Goal: Task Accomplishment & Management: Use online tool/utility

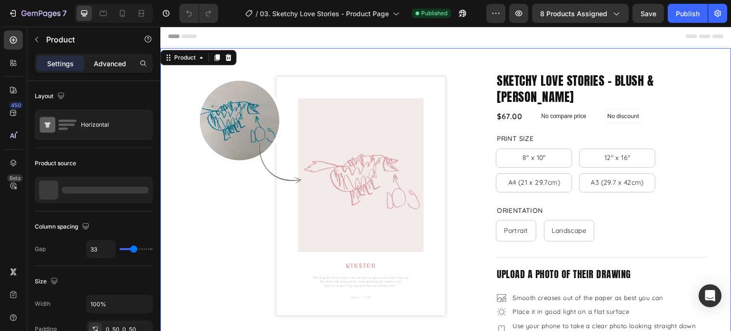
click at [119, 61] on p "Advanced" at bounding box center [110, 64] width 32 height 10
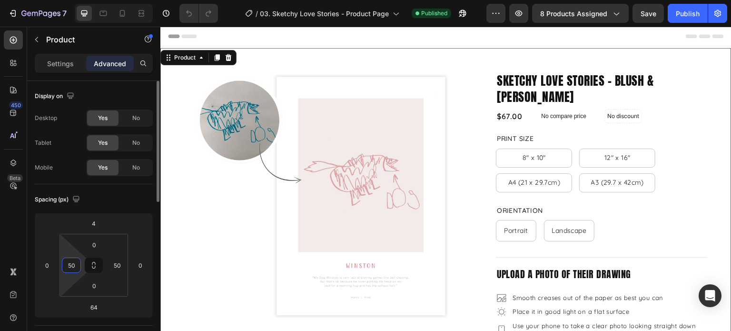
click at [78, 262] on input "50" at bounding box center [71, 265] width 14 height 14
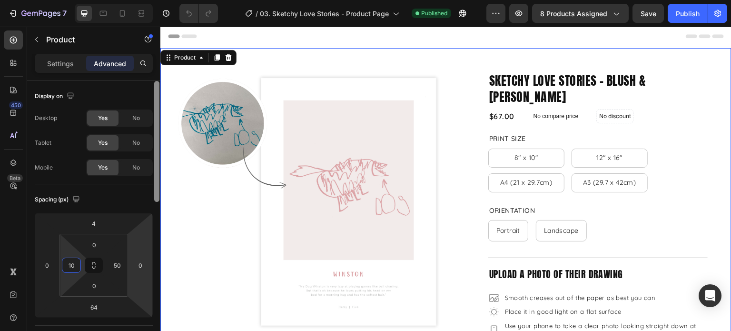
type input "1"
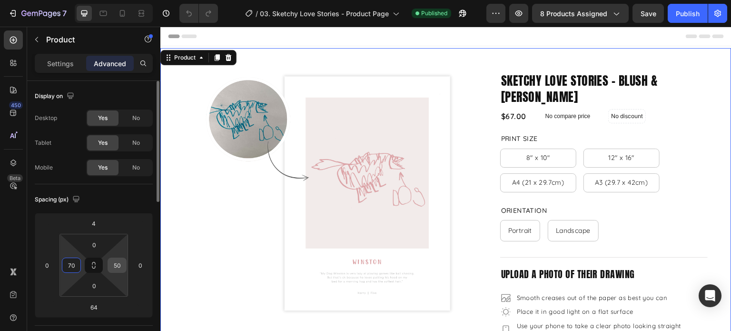
type input "70"
click at [119, 269] on input "50" at bounding box center [117, 265] width 14 height 14
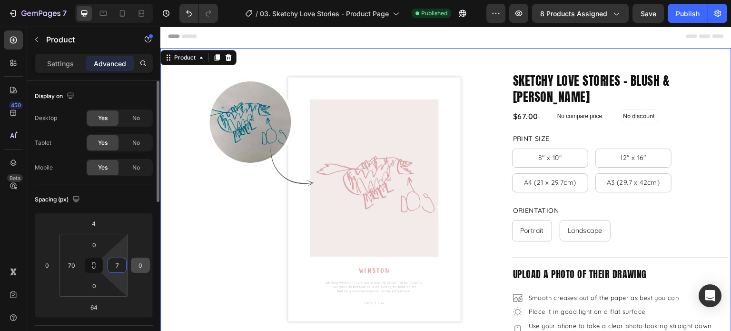
type input "70"
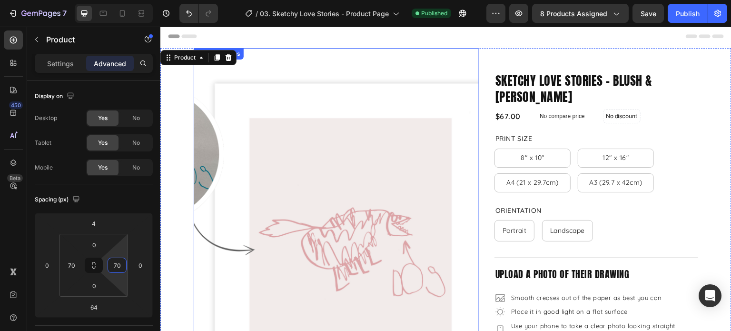
click at [404, 59] on img at bounding box center [336, 190] width 285 height 285
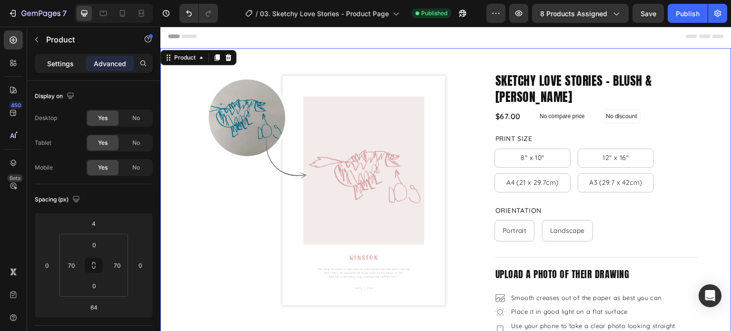
click at [67, 61] on p "Settings" at bounding box center [60, 64] width 27 height 10
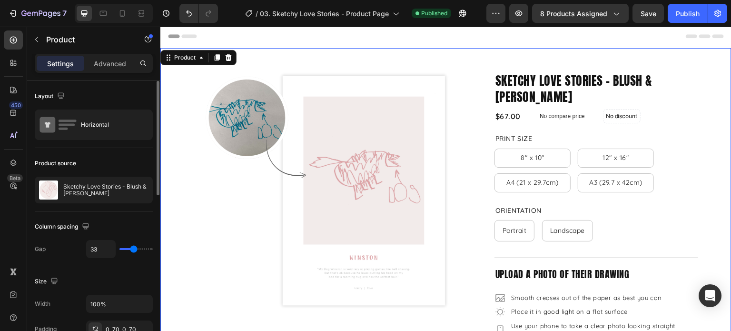
type input "57"
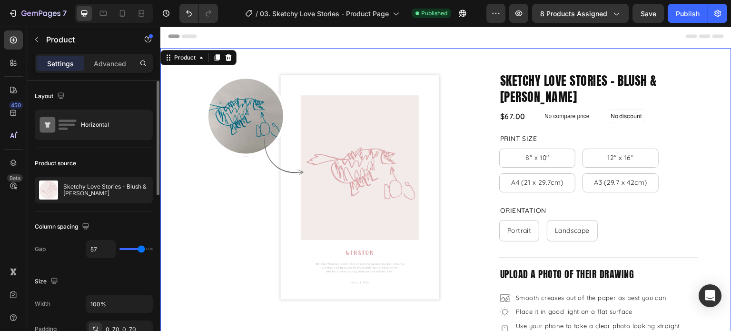
type input "61"
type input "65"
type input "80"
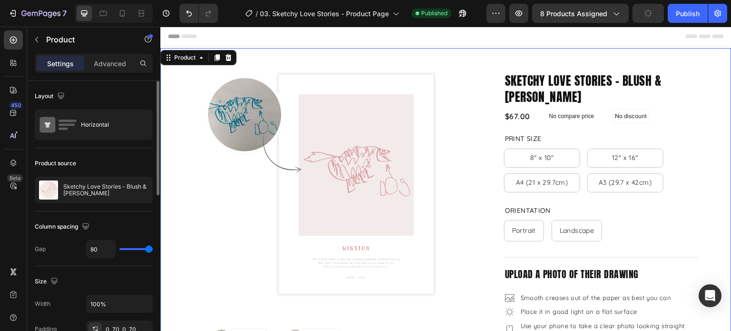
drag, startPoint x: 133, startPoint y: 245, endPoint x: 153, endPoint y: 249, distance: 19.9
type input "80"
click at [153, 249] on input "range" at bounding box center [135, 249] width 33 height 2
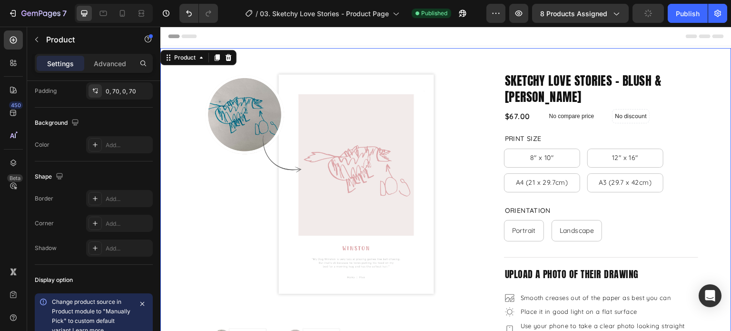
scroll to position [48, 0]
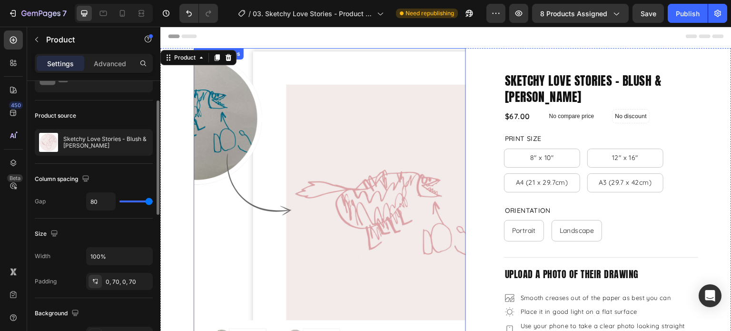
click at [313, 106] on img at bounding box center [330, 184] width 272 height 272
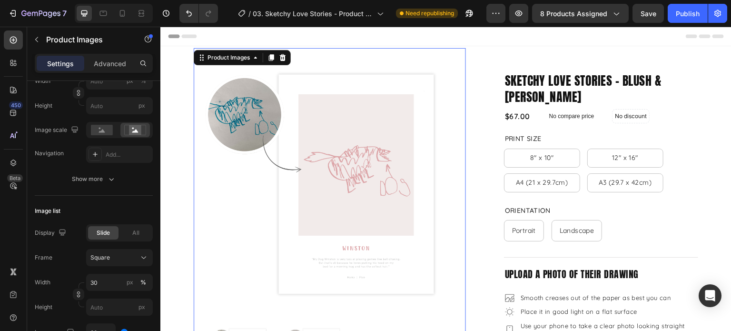
scroll to position [333, 0]
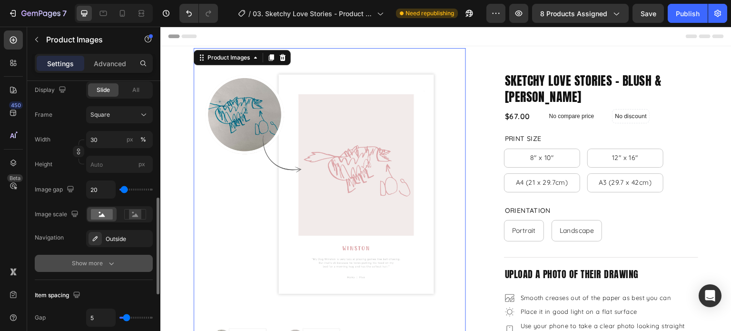
click at [87, 265] on div "Show more" at bounding box center [94, 263] width 44 height 10
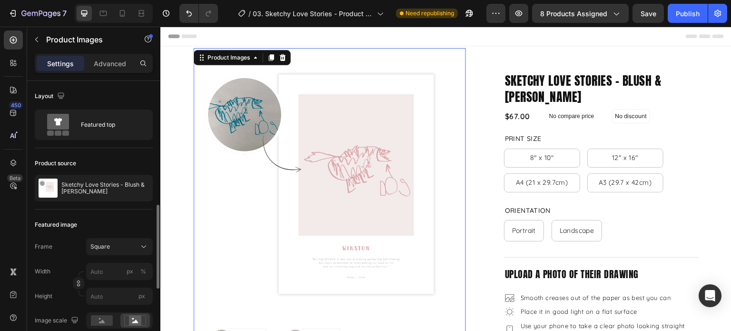
scroll to position [95, 0]
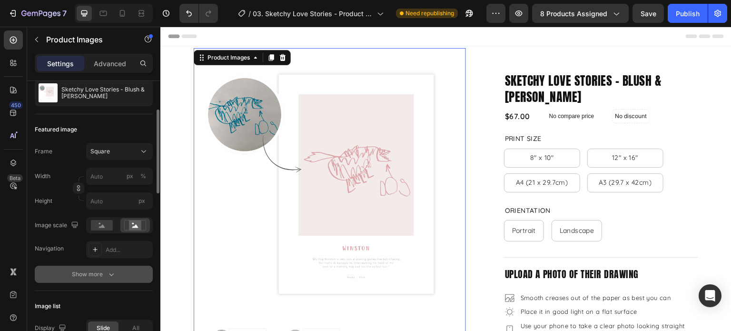
click at [89, 270] on div "Show more" at bounding box center [94, 274] width 44 height 10
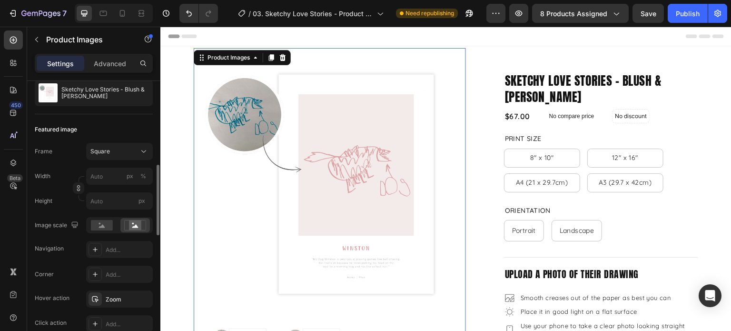
scroll to position [143, 0]
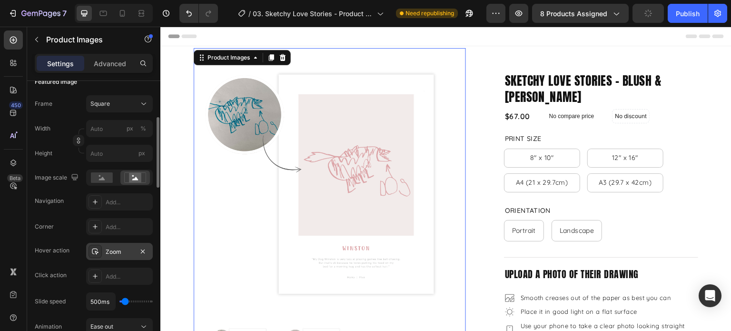
click at [148, 251] on button "button" at bounding box center [142, 250] width 11 height 11
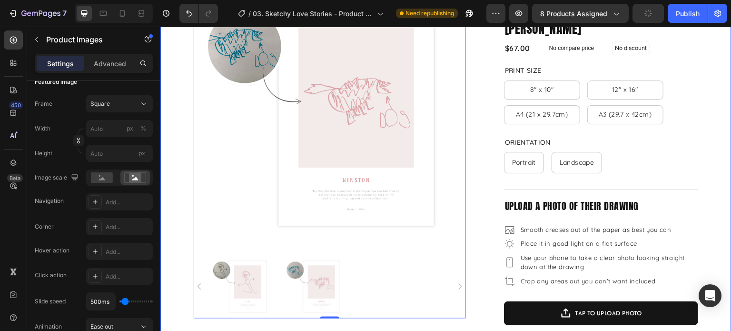
scroll to position [95, 0]
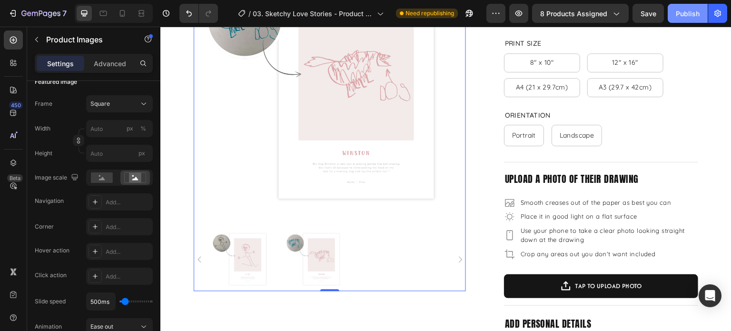
click at [695, 16] on div "Publish" at bounding box center [688, 14] width 24 height 10
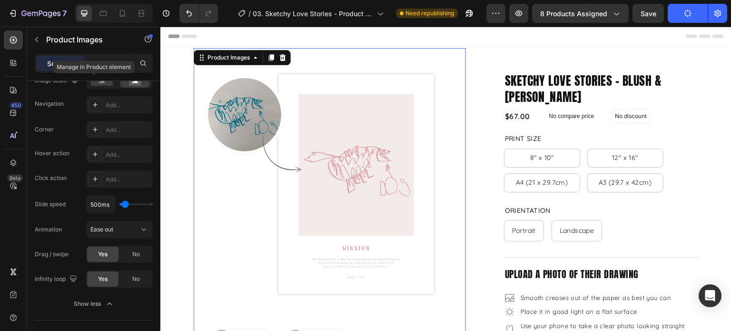
scroll to position [97, 0]
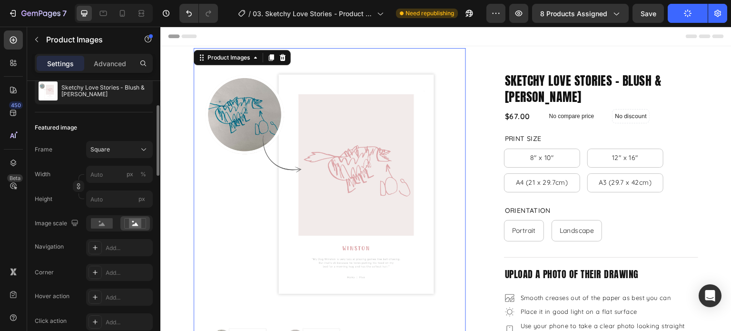
click at [415, 60] on img at bounding box center [330, 184] width 272 height 272
click at [110, 89] on p "Sketchy Love Stories - Blush & [PERSON_NAME]" at bounding box center [105, 90] width 88 height 13
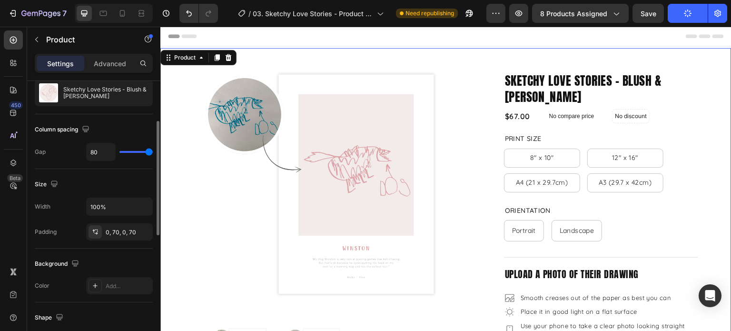
scroll to position [0, 0]
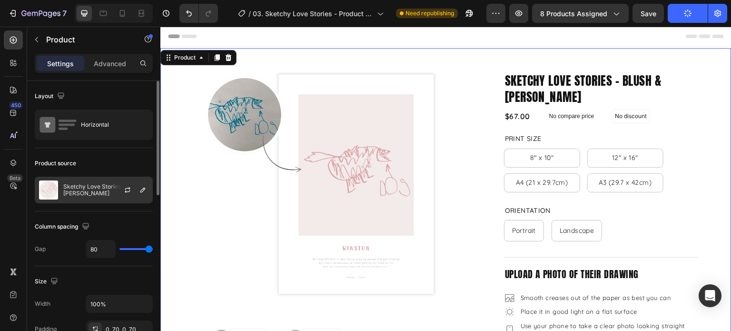
click at [117, 194] on div at bounding box center [131, 190] width 42 height 26
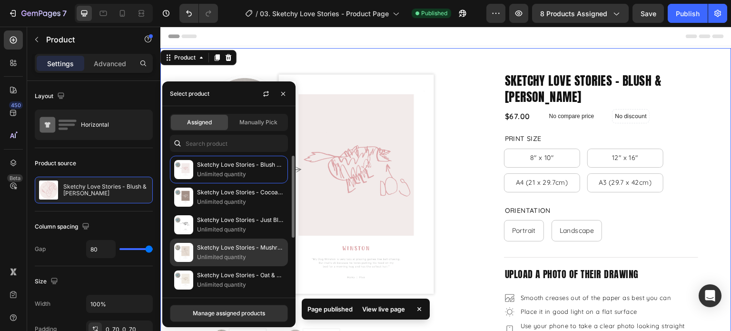
click at [245, 252] on p "Unlimited quantity" at bounding box center [240, 257] width 87 height 10
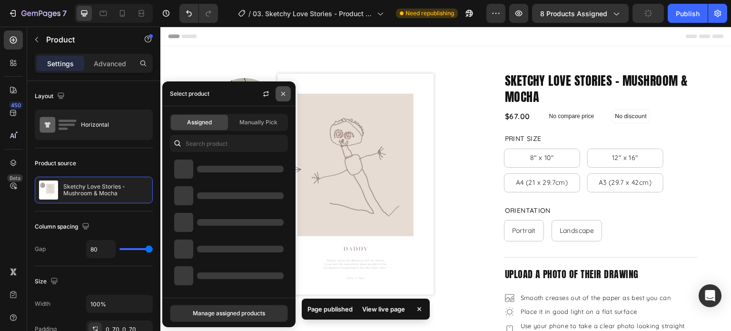
click at [280, 93] on icon "button" at bounding box center [283, 94] width 8 height 8
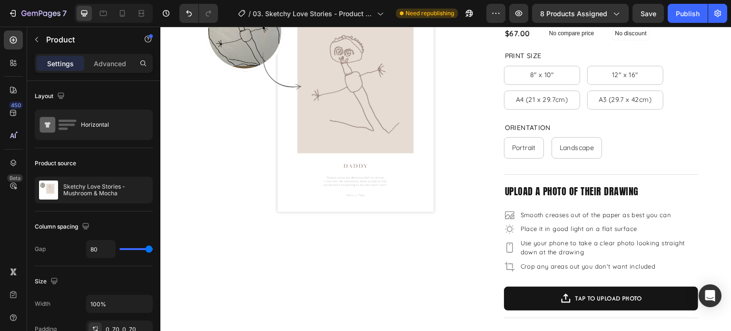
scroll to position [143, 0]
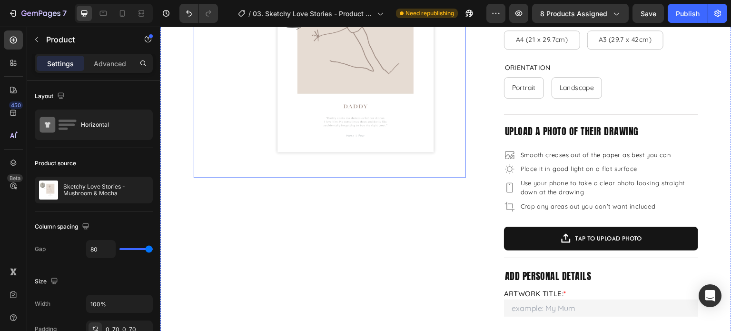
click at [347, 133] on img at bounding box center [330, 41] width 272 height 272
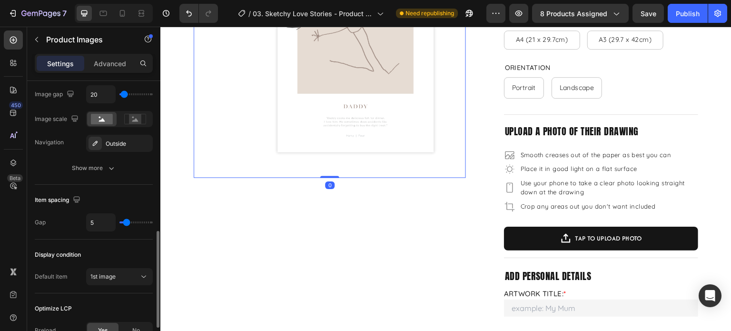
scroll to position [513, 0]
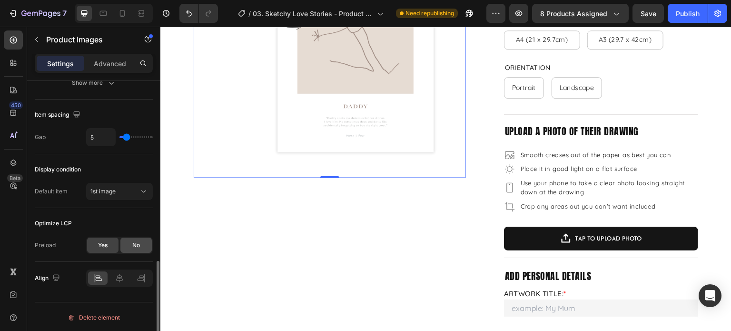
click at [137, 241] on span "No" at bounding box center [136, 245] width 8 height 9
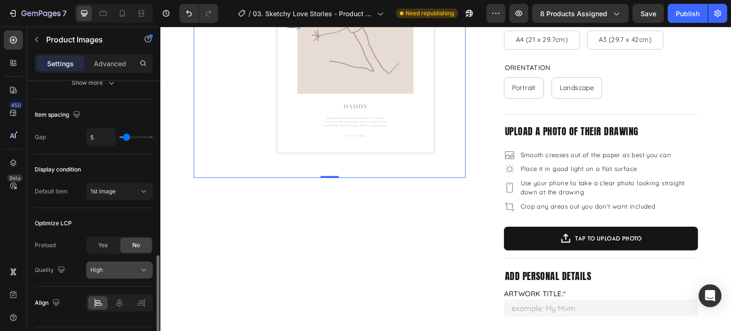
click at [139, 268] on icon at bounding box center [144, 270] width 10 height 10
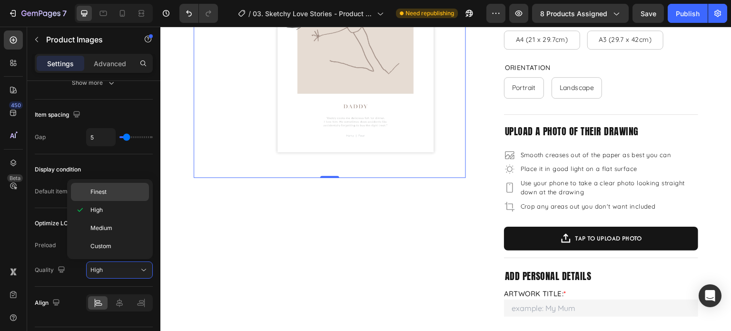
click at [112, 196] on p "Finest" at bounding box center [117, 191] width 54 height 9
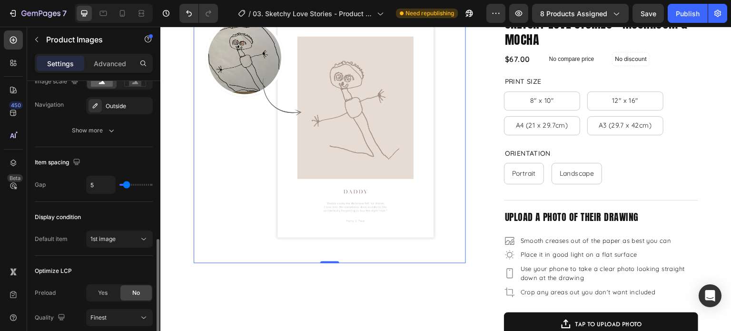
scroll to position [0, 0]
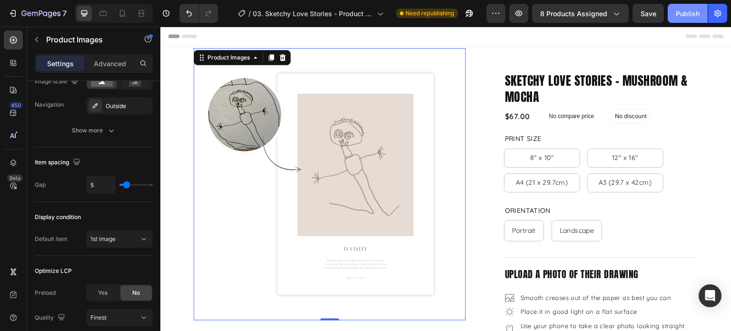
click at [685, 13] on div "Publish" at bounding box center [688, 14] width 24 height 10
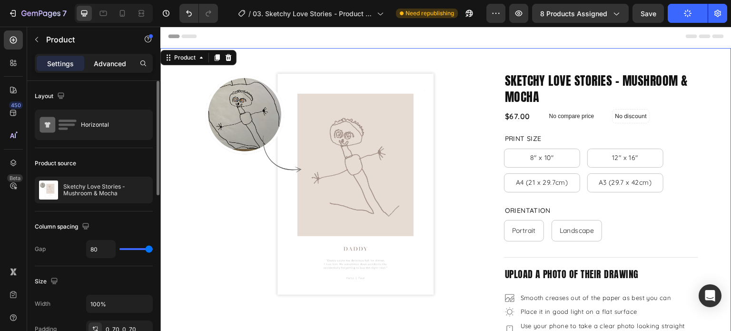
click at [120, 70] on div "Advanced" at bounding box center [110, 63] width 48 height 15
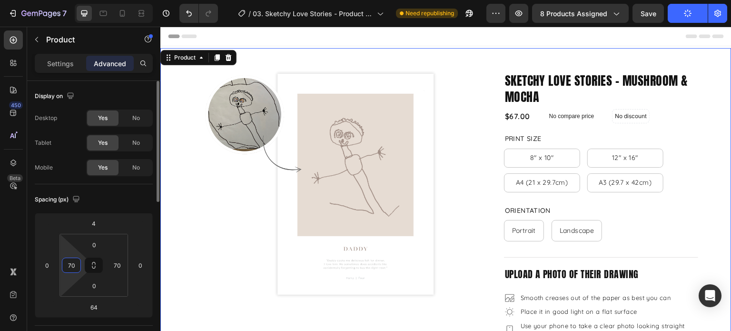
click at [76, 258] on input "70" at bounding box center [71, 265] width 14 height 14
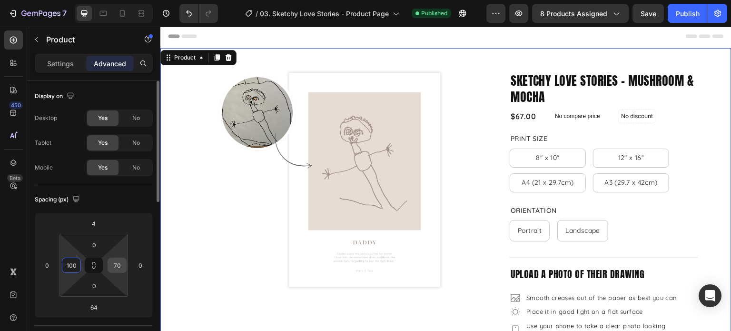
type input "100"
click at [118, 265] on input "70" at bounding box center [117, 265] width 14 height 14
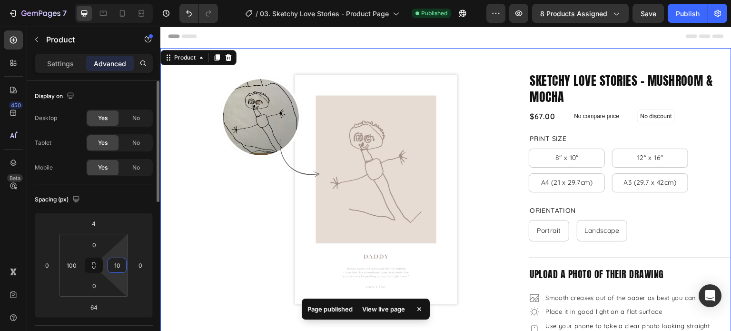
type input "100"
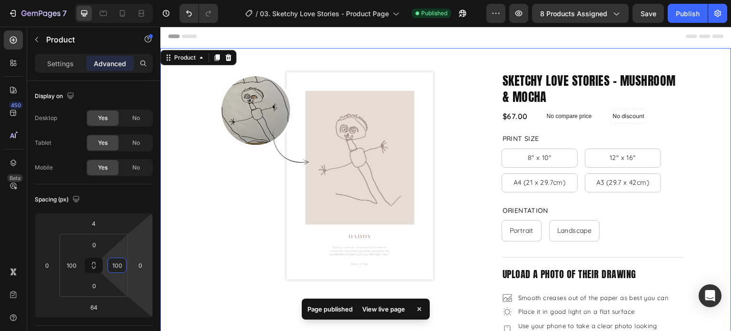
click at [479, 44] on div "Header" at bounding box center [446, 36] width 556 height 19
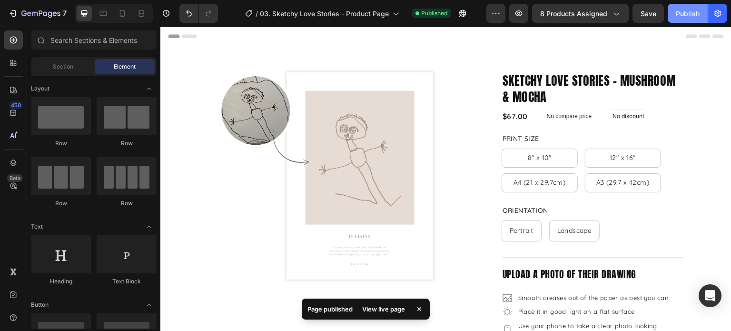
click at [685, 14] on div "Publish" at bounding box center [688, 14] width 24 height 10
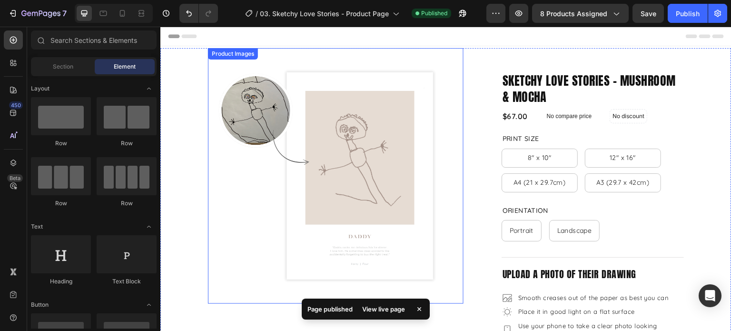
click at [287, 120] on img at bounding box center [335, 175] width 255 height 255
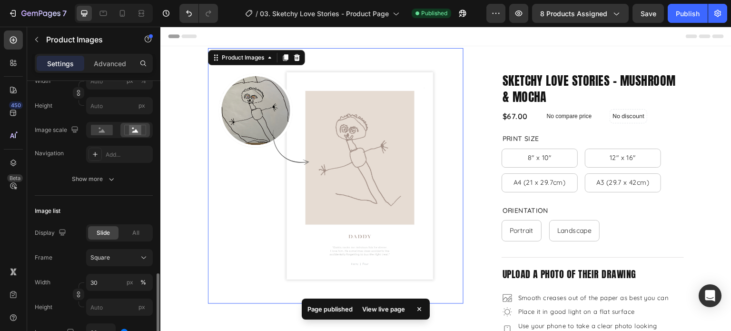
scroll to position [333, 0]
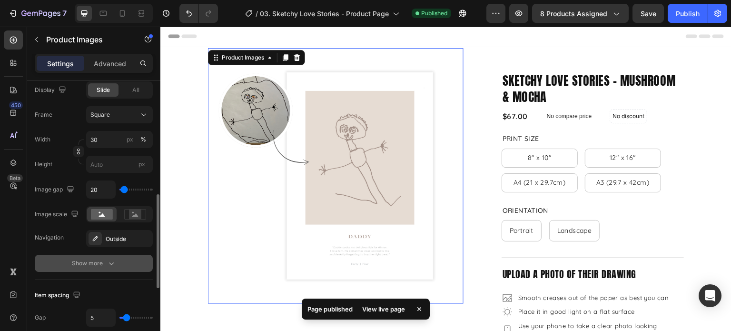
click at [93, 264] on div "Show more" at bounding box center [94, 263] width 44 height 10
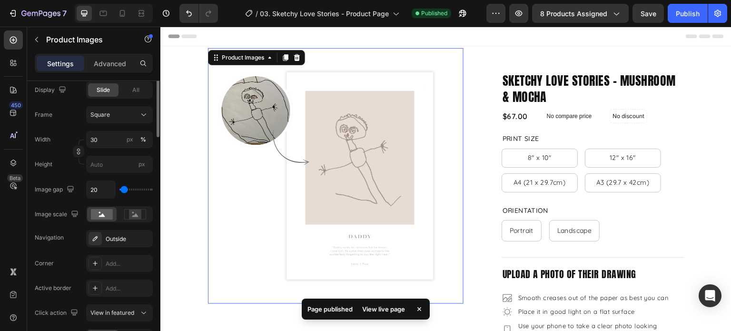
scroll to position [190, 0]
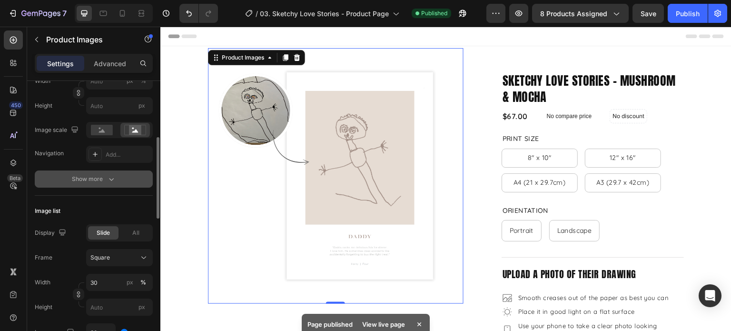
click at [112, 173] on button "Show more" at bounding box center [94, 178] width 118 height 17
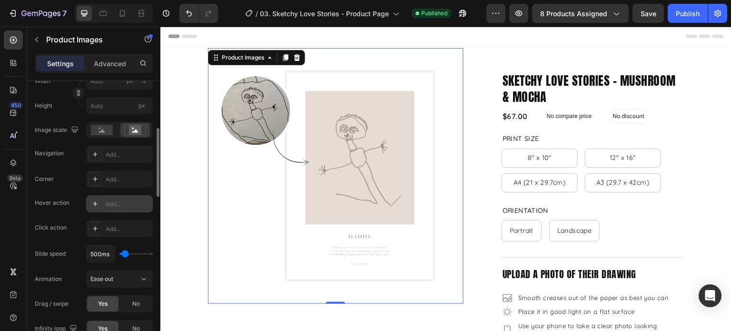
click at [94, 206] on icon at bounding box center [95, 204] width 8 height 8
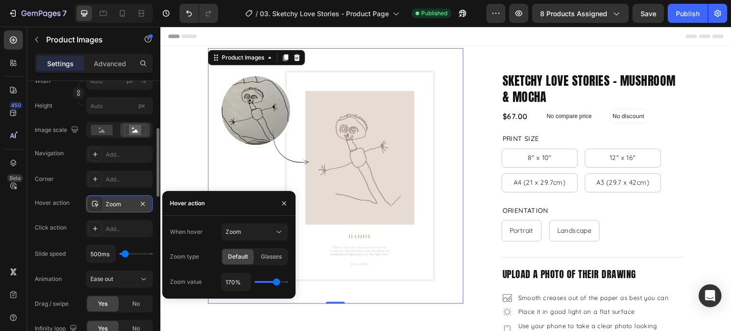
type input "160%"
type input "160"
type input "150%"
drag, startPoint x: 275, startPoint y: 281, endPoint x: 270, endPoint y: 282, distance: 4.8
type input "150"
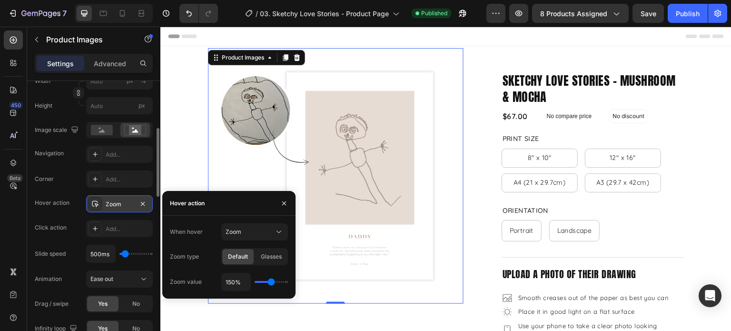
click at [270, 282] on input "range" at bounding box center [271, 282] width 33 height 2
click at [271, 259] on span "Glasses" at bounding box center [271, 256] width 21 height 9
type input "140%"
type input "140"
type input "150%"
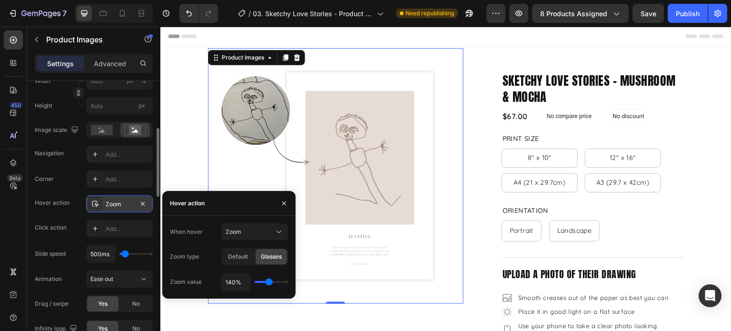
type input "150"
type input "160%"
type input "160"
type input "170%"
drag, startPoint x: 269, startPoint y: 281, endPoint x: 276, endPoint y: 281, distance: 7.1
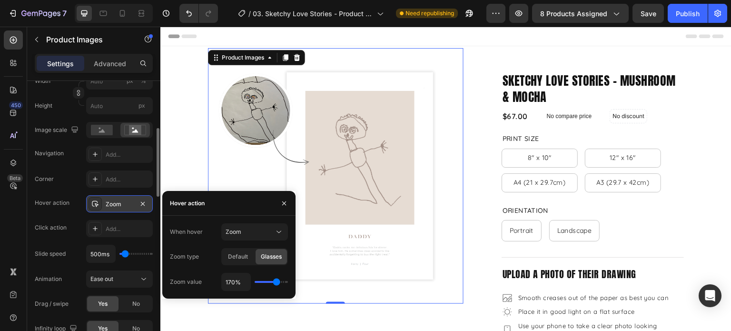
type input "170"
click at [276, 281] on input "range" at bounding box center [271, 282] width 33 height 2
type input "160%"
type input "160"
type input "150%"
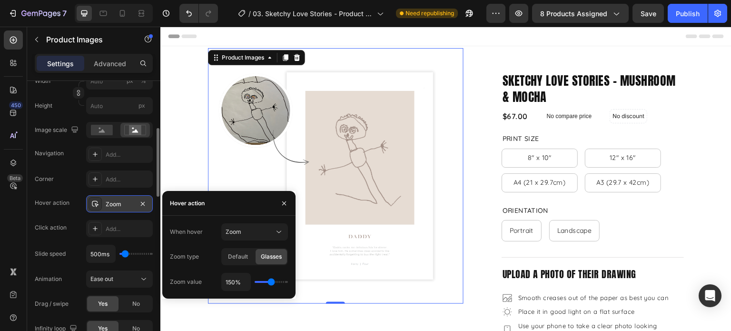
drag, startPoint x: 275, startPoint y: 283, endPoint x: 173, endPoint y: 235, distance: 113.4
type input "150"
click at [271, 283] on input "range" at bounding box center [271, 282] width 33 height 2
click at [693, 14] on div "Publish" at bounding box center [688, 14] width 24 height 10
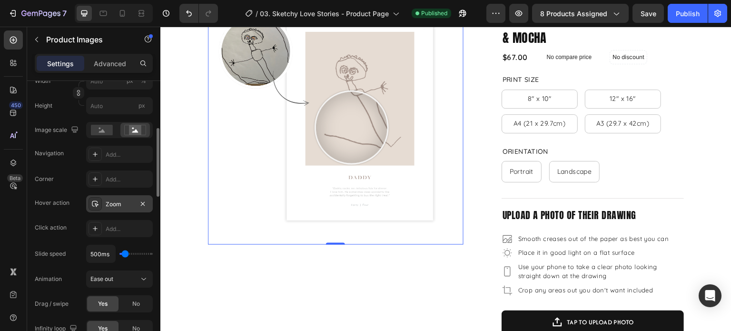
scroll to position [0, 0]
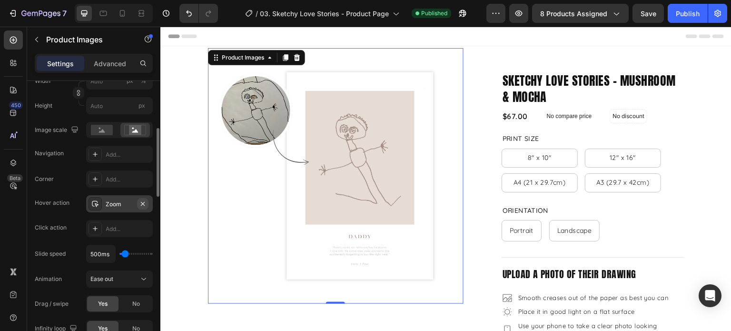
click at [145, 202] on icon "button" at bounding box center [143, 204] width 8 height 8
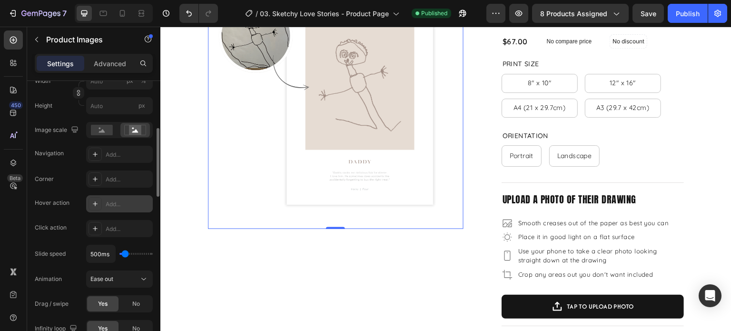
scroll to position [190, 0]
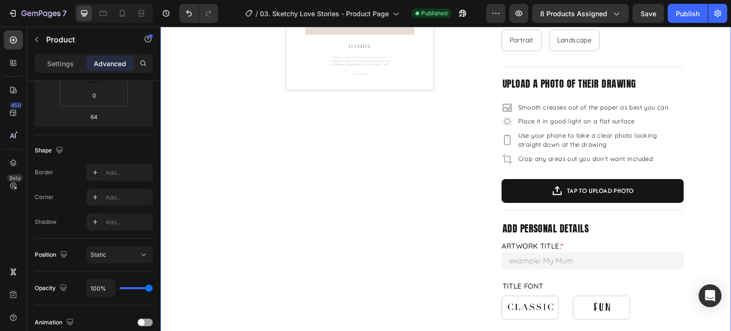
scroll to position [0, 0]
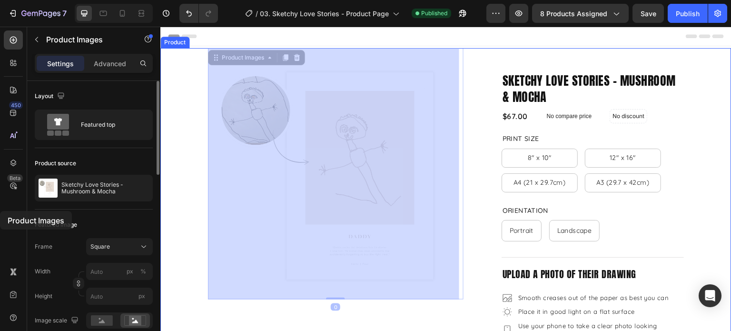
scroll to position [9, 0]
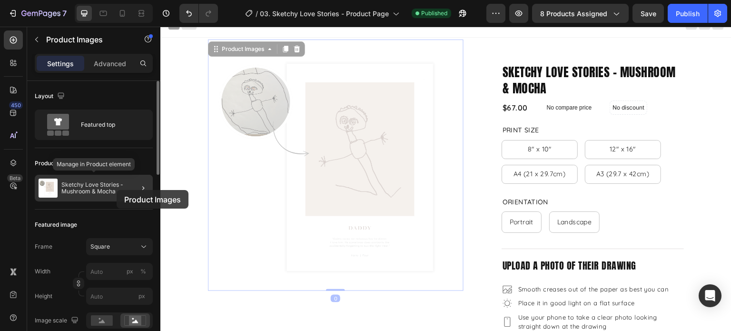
click at [117, 190] on p "Sketchy Love Stories - Mushroom & Mocha" at bounding box center [105, 187] width 88 height 13
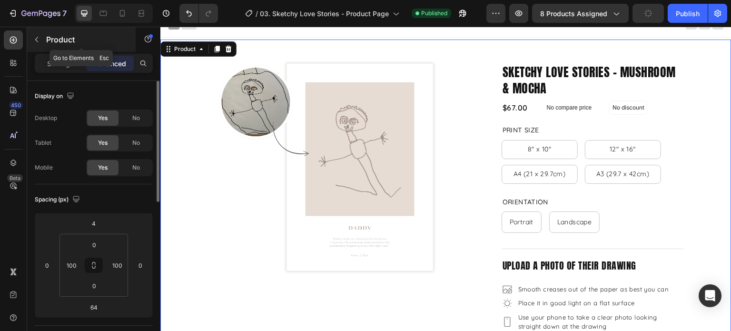
click at [42, 39] on button "button" at bounding box center [36, 39] width 15 height 15
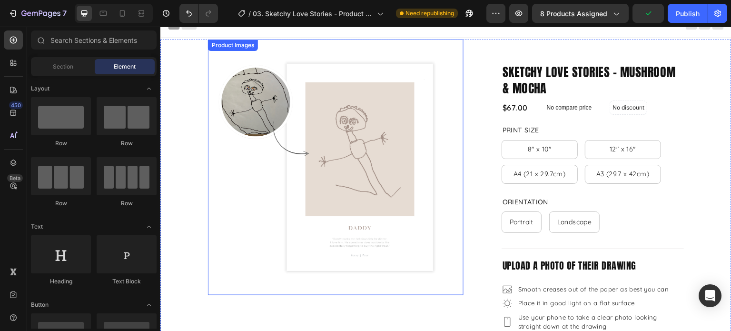
click at [271, 142] on img at bounding box center [335, 166] width 255 height 255
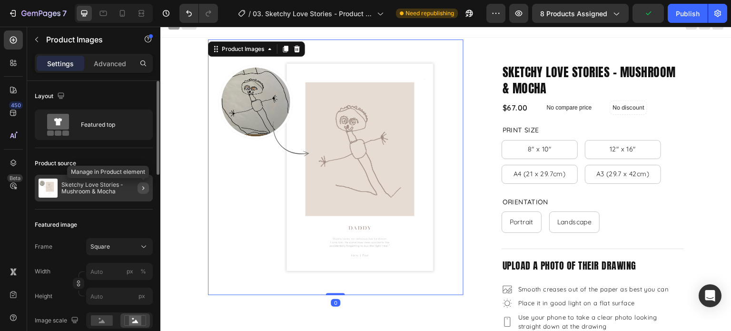
click at [140, 186] on icon "button" at bounding box center [143, 188] width 8 height 8
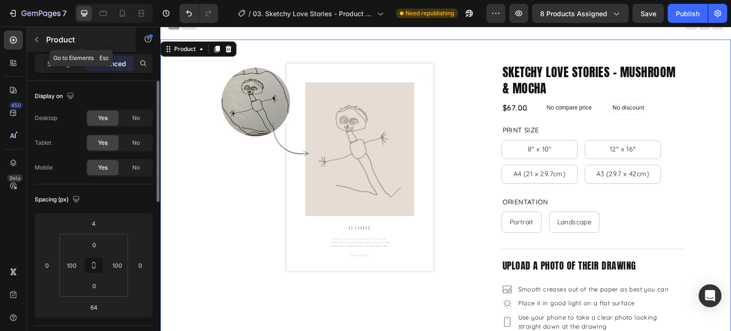
click at [43, 40] on button "button" at bounding box center [36, 39] width 15 height 15
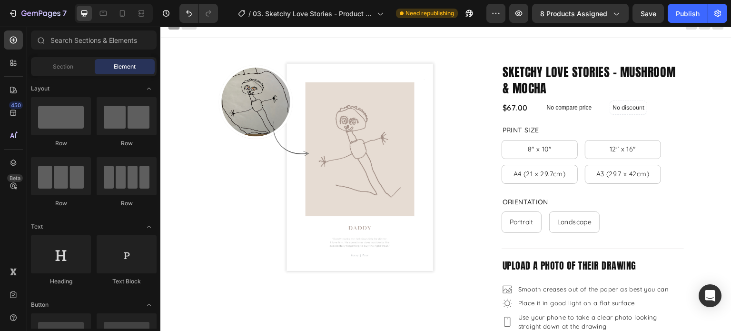
click at [281, 146] on img at bounding box center [335, 166] width 255 height 255
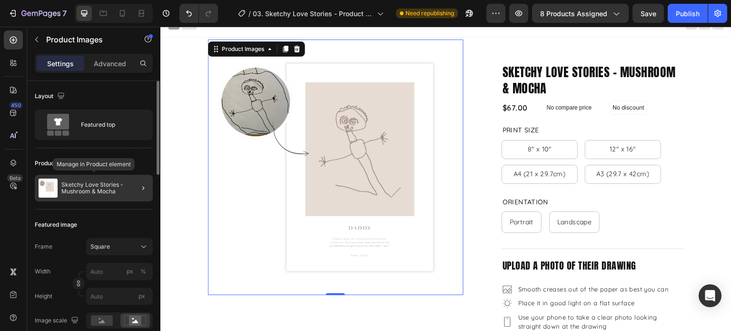
click at [82, 185] on p "Sketchy Love Stories - Mushroom & Mocha" at bounding box center [105, 187] width 88 height 13
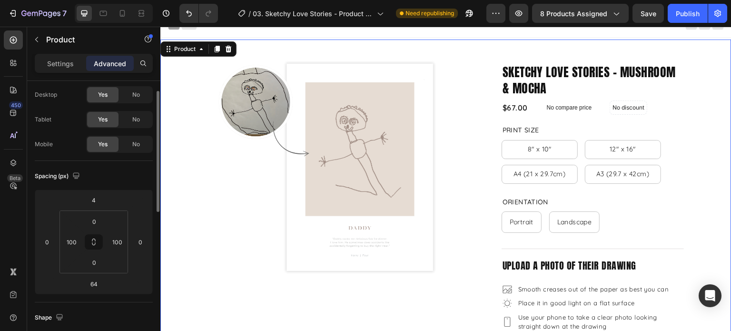
scroll to position [0, 0]
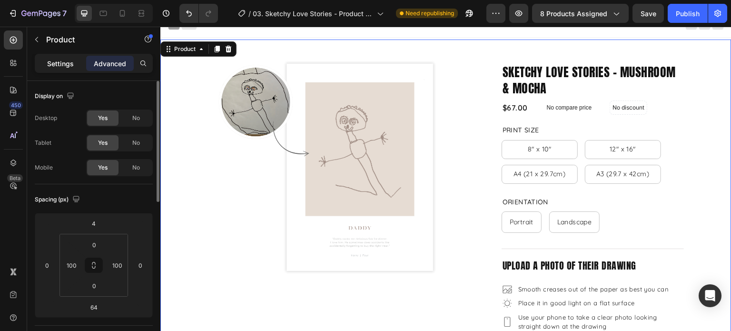
click at [48, 61] on p "Settings" at bounding box center [60, 64] width 27 height 10
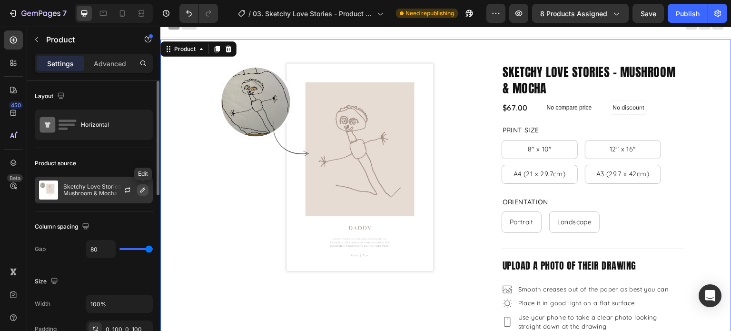
click at [144, 191] on icon "button" at bounding box center [143, 190] width 8 height 8
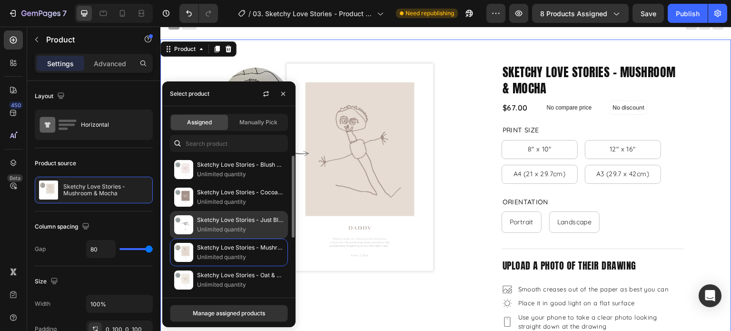
scroll to position [48, 0]
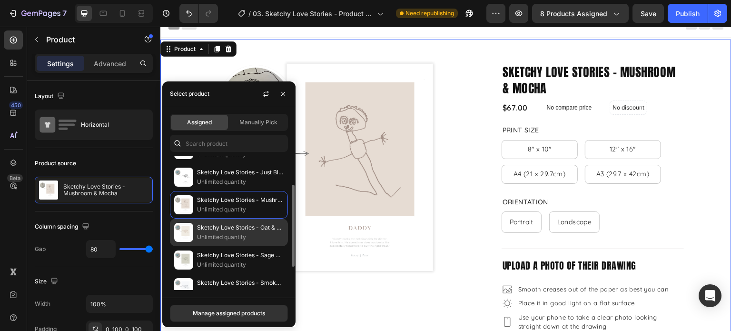
click at [206, 235] on p "Unlimited quantity" at bounding box center [240, 237] width 87 height 10
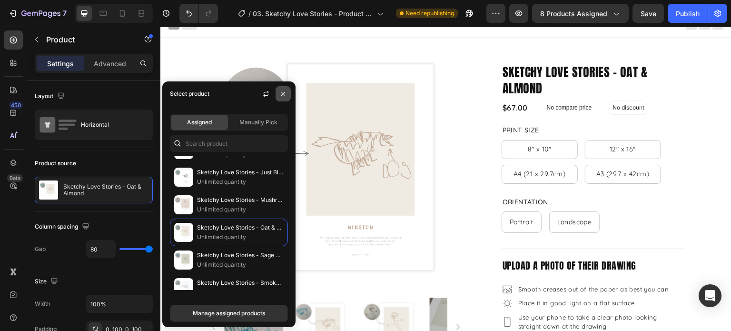
drag, startPoint x: 282, startPoint y: 91, endPoint x: 121, endPoint y: 68, distance: 162.9
click at [282, 91] on icon "button" at bounding box center [283, 94] width 8 height 8
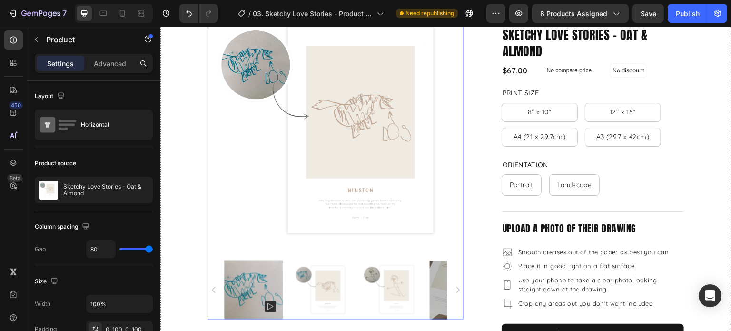
scroll to position [104, 0]
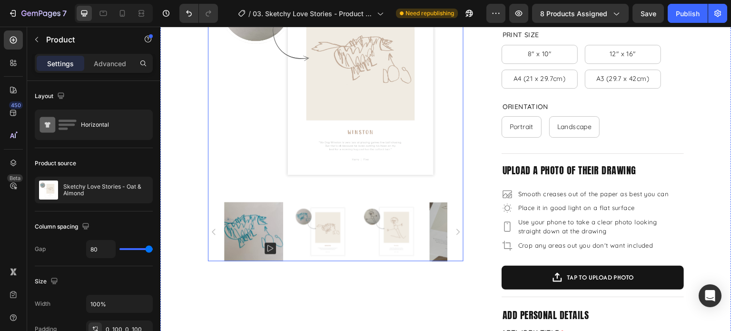
click at [408, 241] on img at bounding box center [390, 231] width 59 height 59
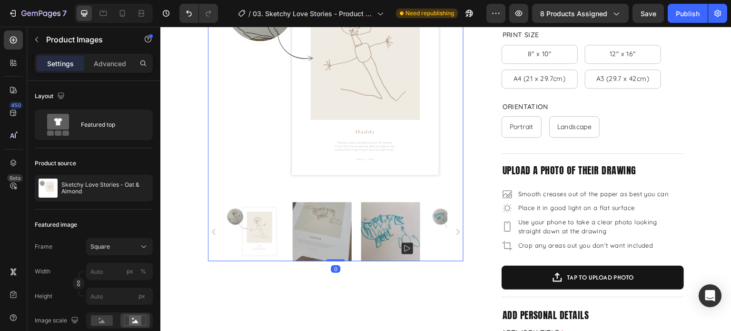
click at [324, 235] on img at bounding box center [322, 231] width 59 height 59
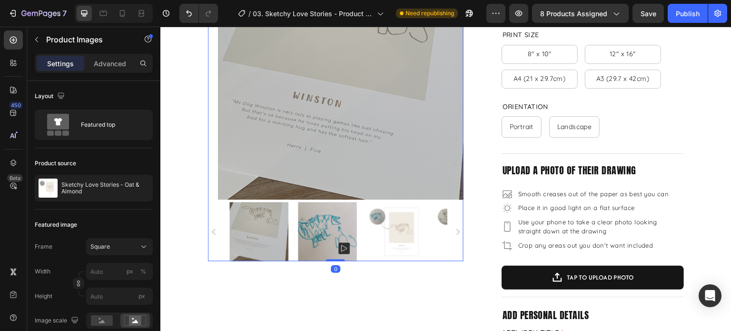
click at [392, 234] on img at bounding box center [395, 231] width 59 height 59
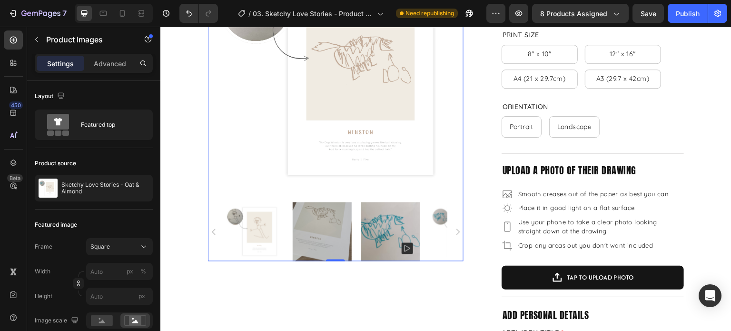
click at [271, 234] on img at bounding box center [253, 231] width 59 height 59
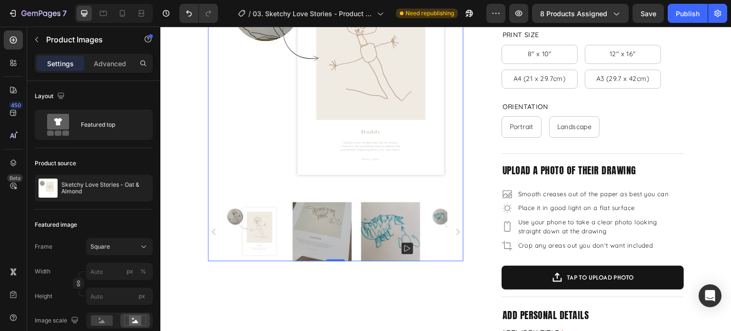
click at [304, 233] on img at bounding box center [322, 231] width 59 height 59
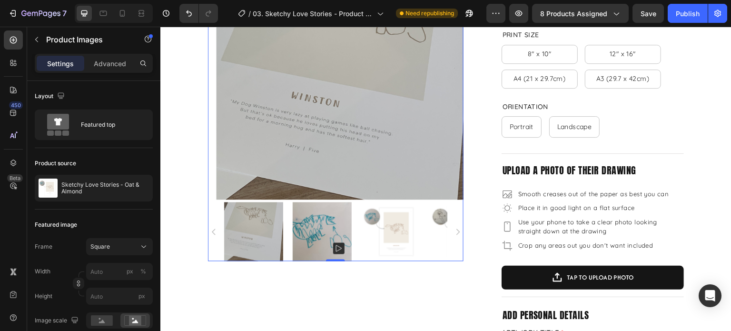
click at [385, 233] on img at bounding box center [390, 231] width 59 height 59
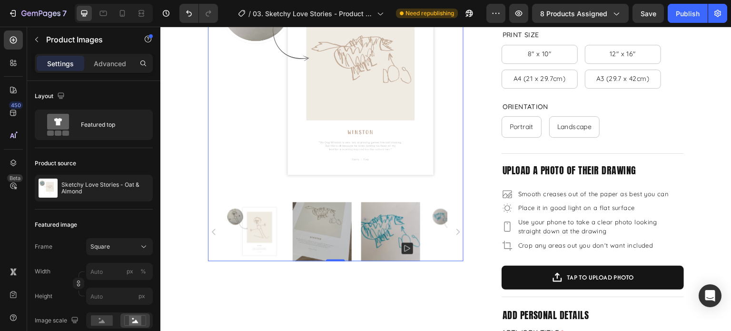
click at [419, 231] on img at bounding box center [390, 231] width 59 height 59
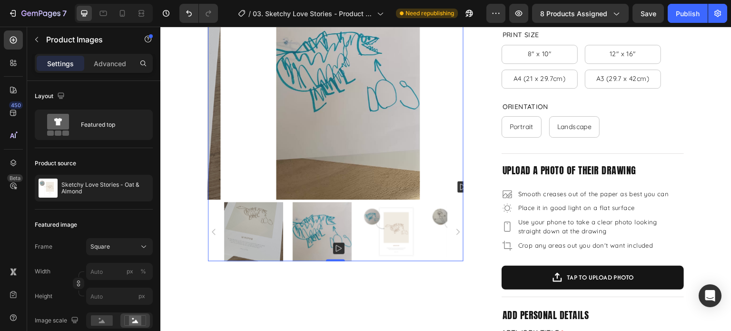
click at [456, 228] on icon "Carousel Next Arrow" at bounding box center [457, 231] width 3 height 6
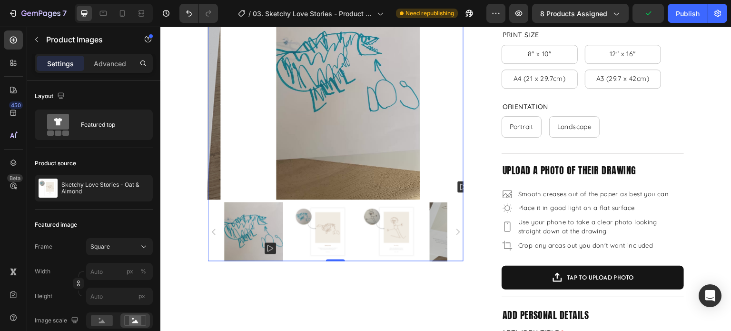
click at [455, 227] on icon "Carousel Next Arrow" at bounding box center [457, 231] width 9 height 9
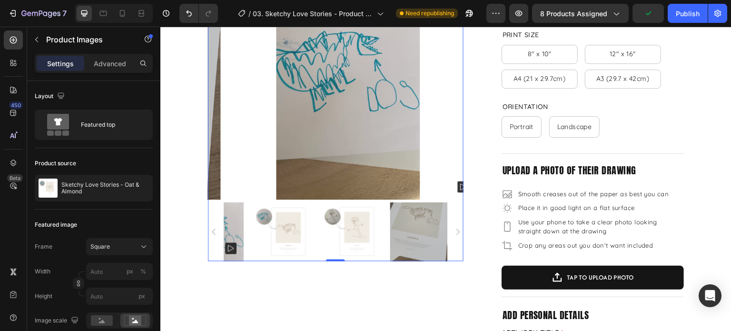
click at [455, 227] on icon "Carousel Next Arrow" at bounding box center [457, 231] width 9 height 9
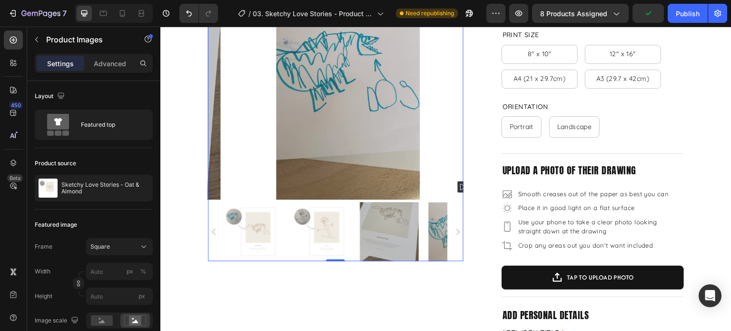
click at [455, 227] on icon "Carousel Next Arrow" at bounding box center [457, 231] width 9 height 9
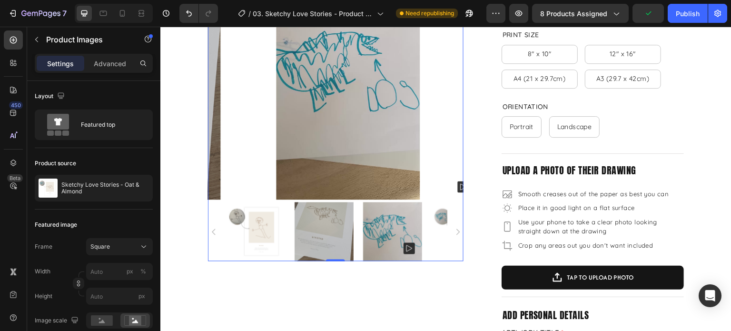
click at [455, 227] on icon "Carousel Next Arrow" at bounding box center [457, 231] width 9 height 9
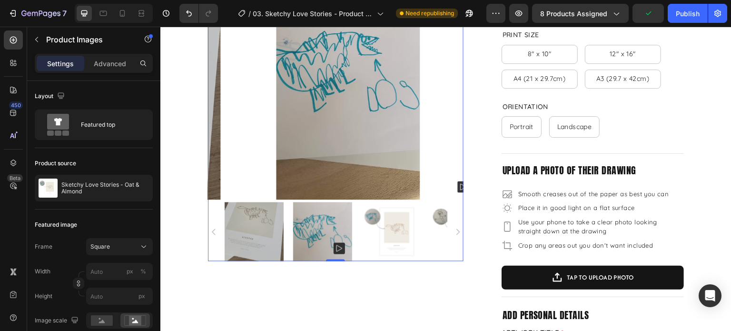
click at [455, 227] on icon "Carousel Next Arrow" at bounding box center [457, 231] width 9 height 9
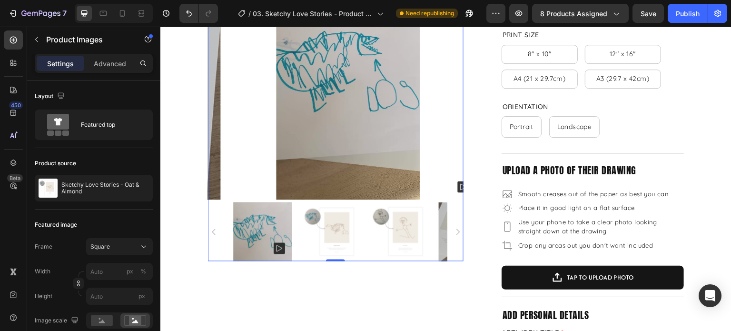
click at [455, 227] on icon "Carousel Next Arrow" at bounding box center [457, 231] width 9 height 9
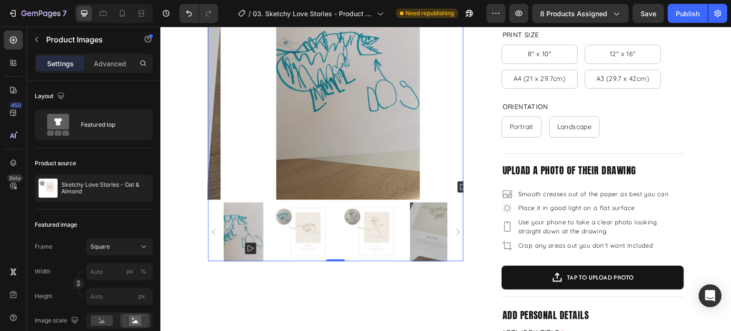
click at [455, 227] on icon "Carousel Next Arrow" at bounding box center [457, 231] width 9 height 9
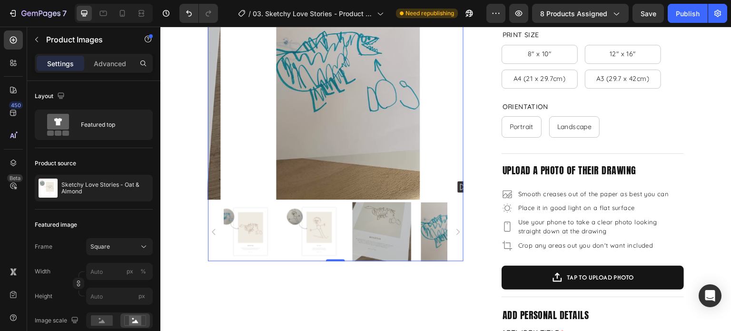
click at [455, 227] on icon "Carousel Next Arrow" at bounding box center [457, 231] width 9 height 9
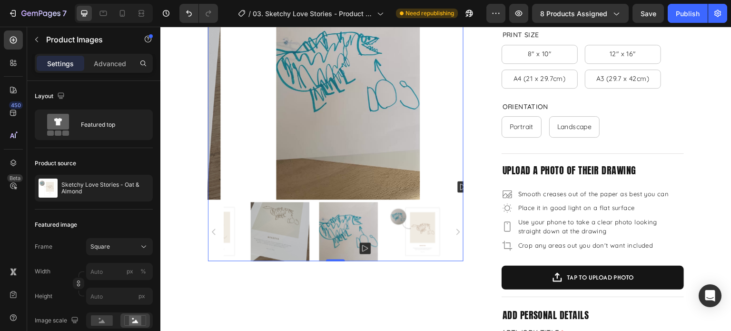
click at [456, 227] on icon "Carousel Next Arrow" at bounding box center [457, 231] width 9 height 9
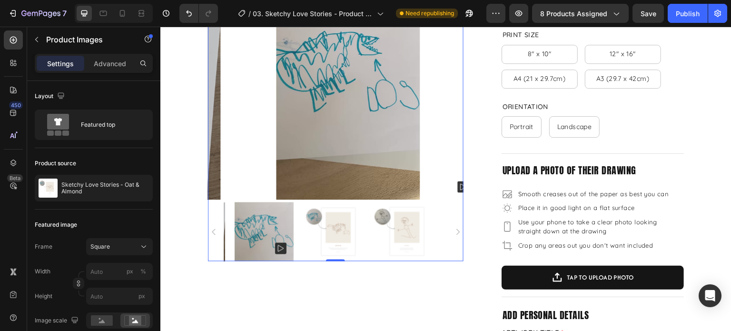
click at [456, 227] on icon "Carousel Next Arrow" at bounding box center [457, 231] width 9 height 9
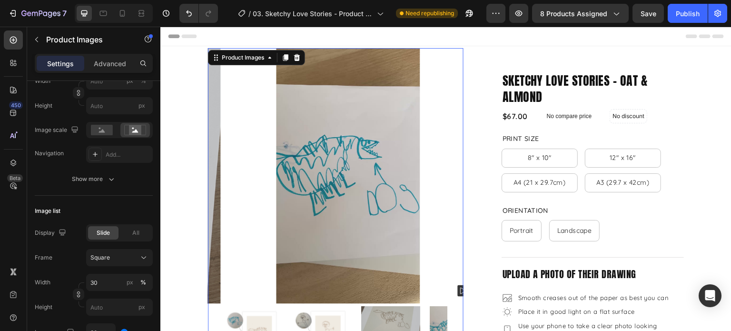
scroll to position [381, 0]
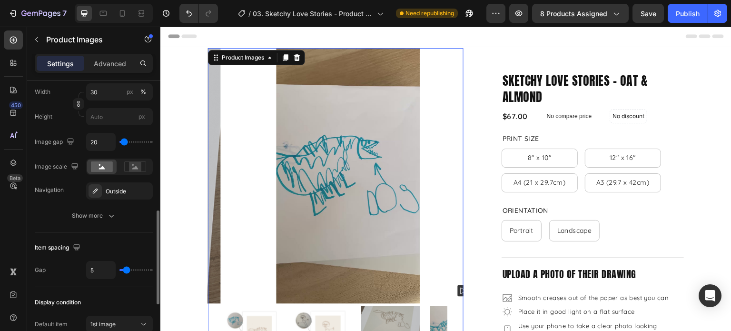
click at [83, 224] on div "Image list Display Slide All Frame Square Width 30 px % Height px Image gap 20 …" at bounding box center [94, 118] width 118 height 227
click at [93, 215] on div "Show more" at bounding box center [94, 216] width 44 height 10
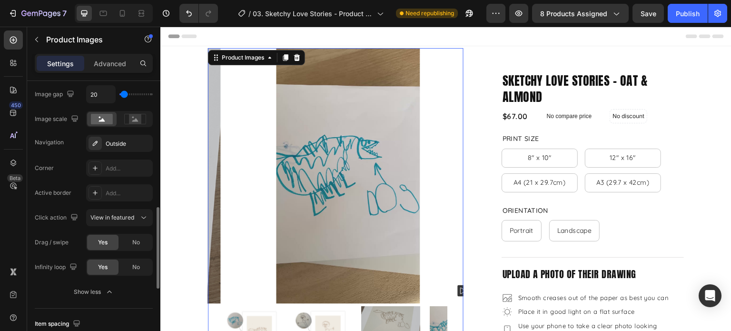
scroll to position [285, 0]
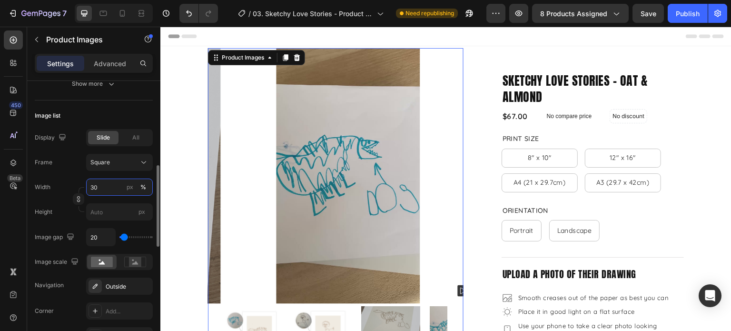
click at [103, 189] on input "30" at bounding box center [119, 186] width 67 height 17
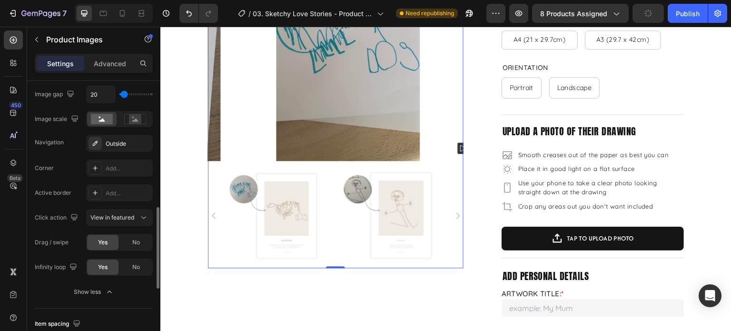
scroll to position [523, 0]
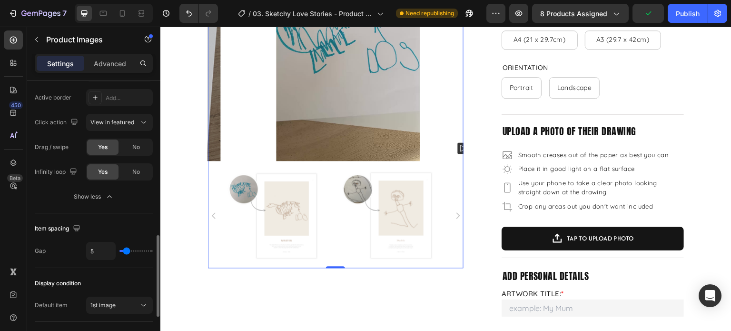
type input "50"
type input "3"
type input "4"
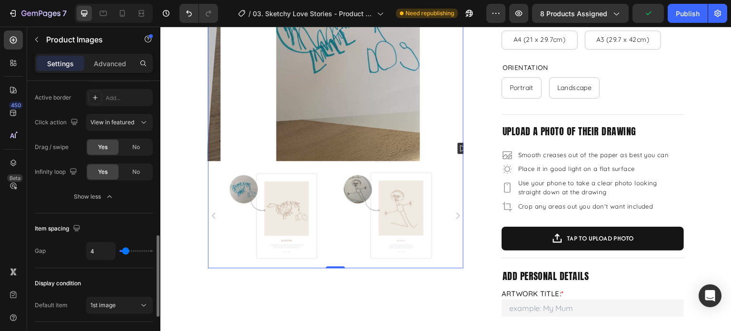
type input "5"
type input "8"
type input "9"
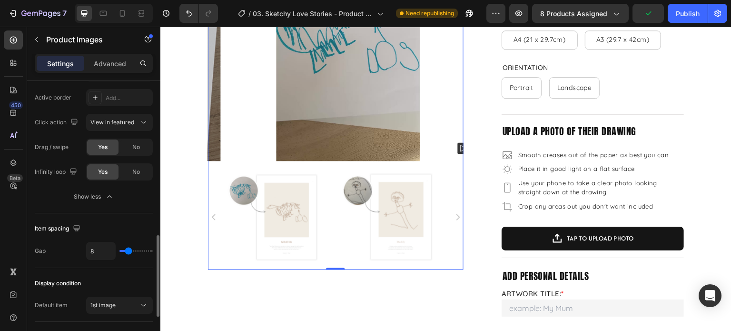
type input "9"
type input "10"
type input "11"
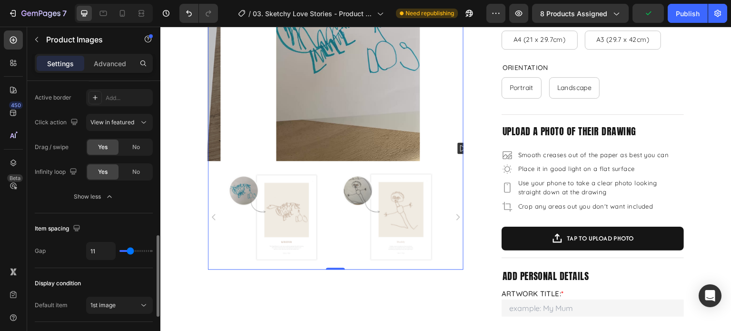
type input "12"
type input "13"
type input "14"
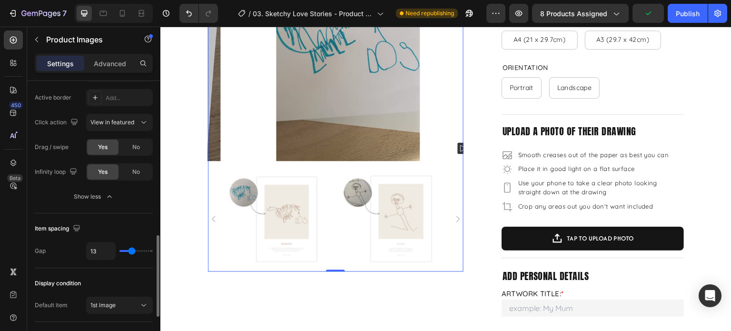
type input "14"
type input "15"
type input "16"
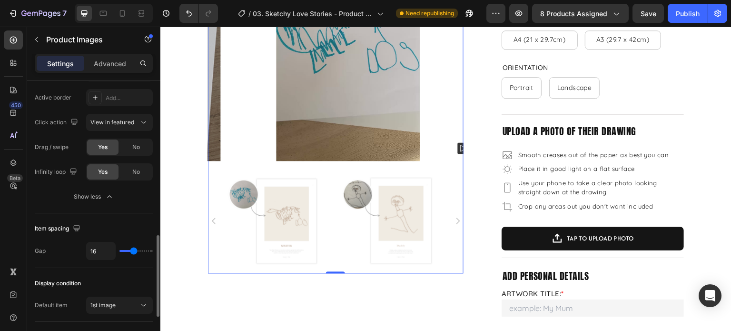
type input "17"
type input "18"
type input "19"
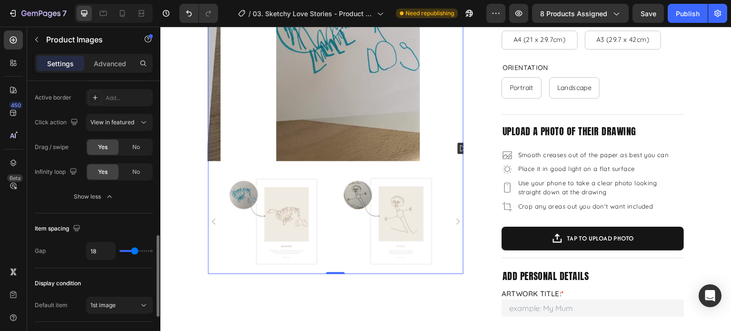
type input "19"
type input "20"
type input "21"
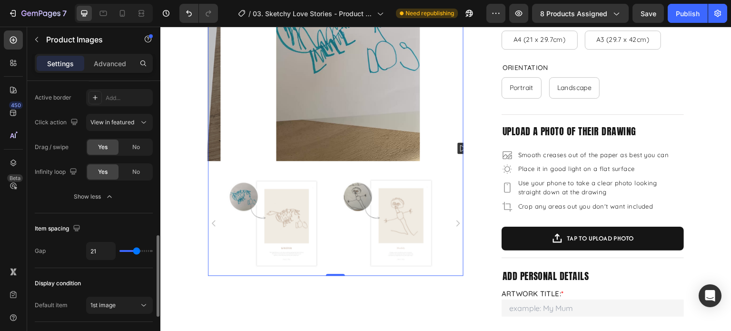
type input "20"
type input "19"
type input "20"
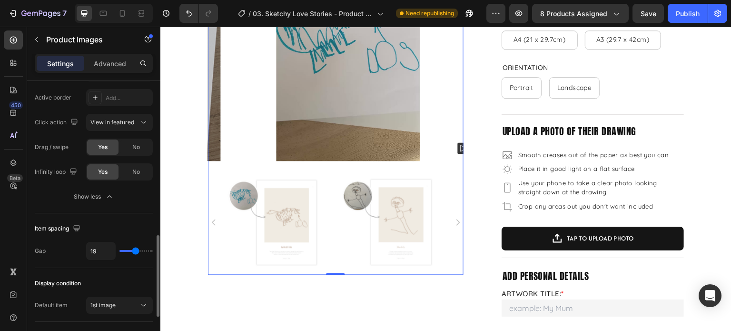
type input "20"
type input "21"
type input "20"
drag, startPoint x: 124, startPoint y: 251, endPoint x: 136, endPoint y: 251, distance: 11.4
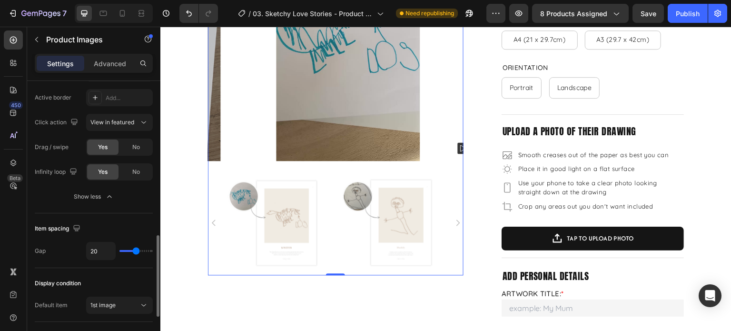
type input "20"
click at [136, 251] on input "range" at bounding box center [135, 251] width 33 height 2
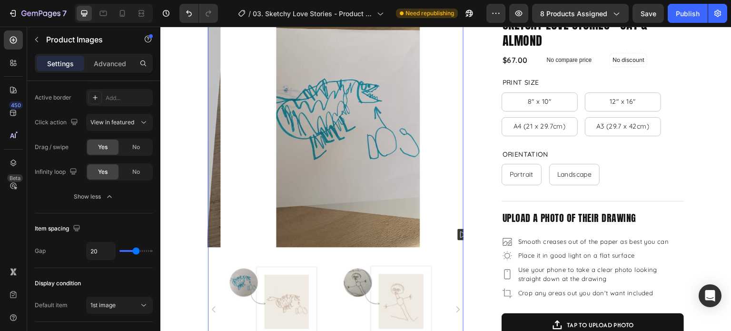
scroll to position [0, 0]
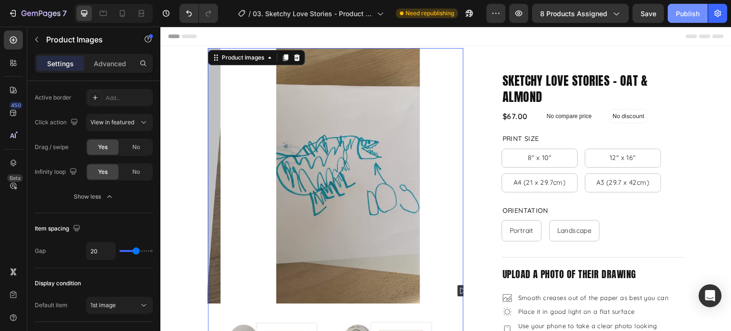
click at [681, 12] on div "Publish" at bounding box center [688, 14] width 24 height 10
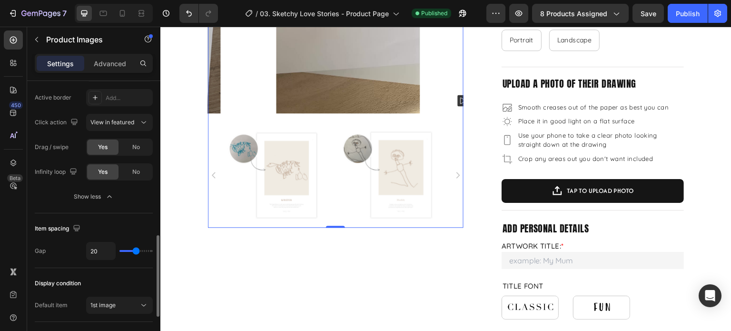
scroll to position [662, 0]
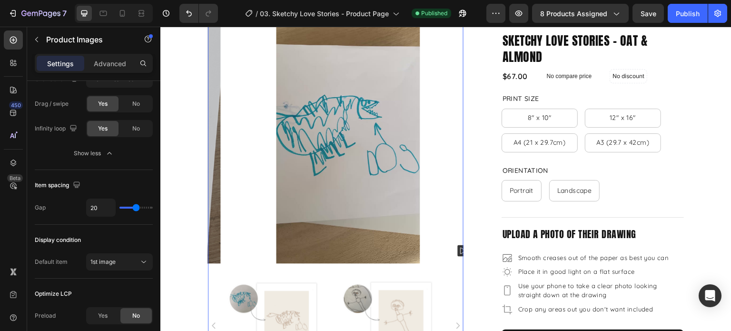
scroll to position [0, 0]
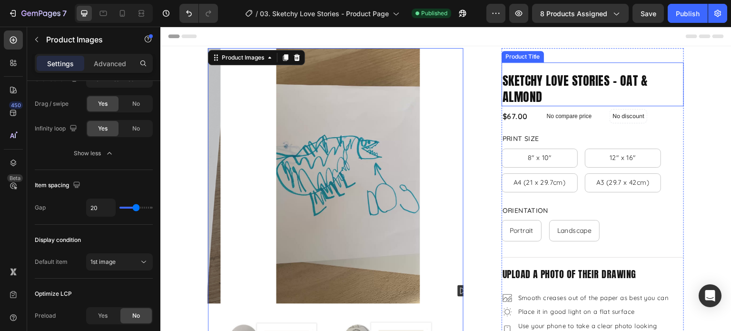
click at [568, 85] on h2 "Sketchy Love Stories - Oat & Almond" at bounding box center [592, 89] width 182 height 34
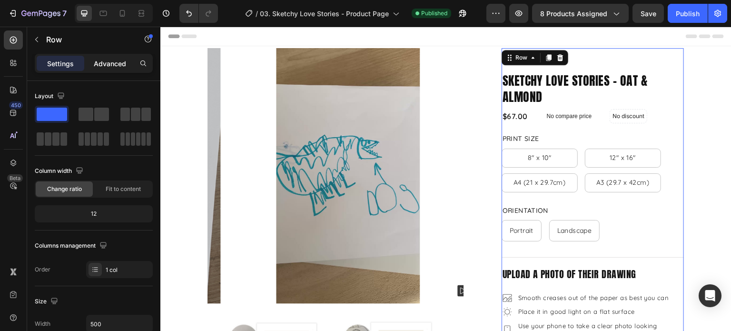
click at [111, 69] on div "Advanced" at bounding box center [110, 63] width 48 height 15
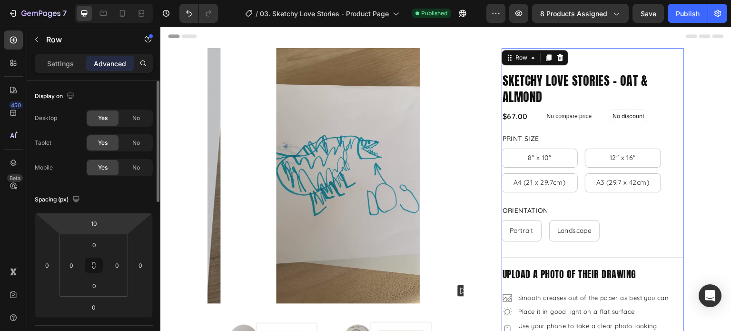
click at [109, 0] on html "7 Version history / 03. Sketchy Love Stories - Product Page Published Preview 8…" at bounding box center [365, 0] width 731 height 0
click at [605, 70] on div "Sketchy Love Stories - Oat & Almond Product Title" at bounding box center [592, 84] width 182 height 44
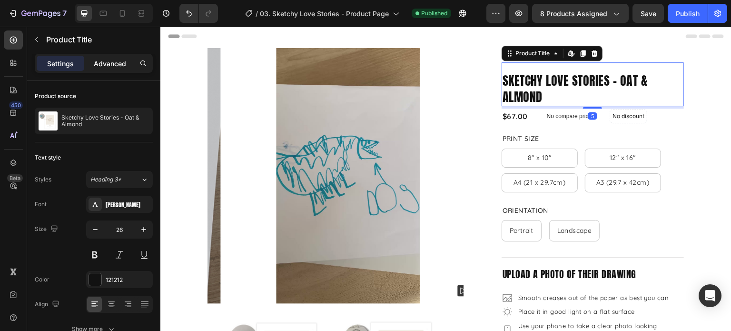
click at [100, 68] on p "Advanced" at bounding box center [110, 64] width 32 height 10
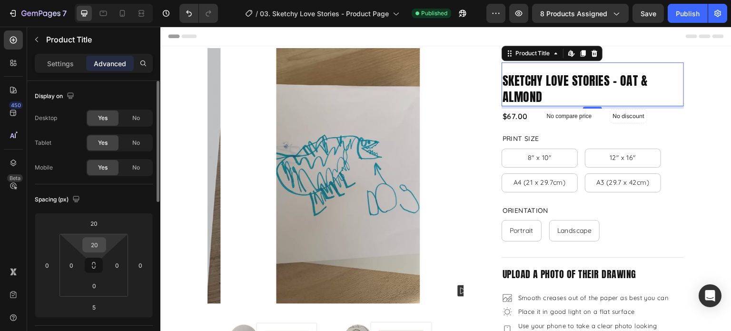
drag, startPoint x: 94, startPoint y: 245, endPoint x: 105, endPoint y: 246, distance: 11.0
click at [95, 245] on input "20" at bounding box center [94, 244] width 19 height 14
type input "0"
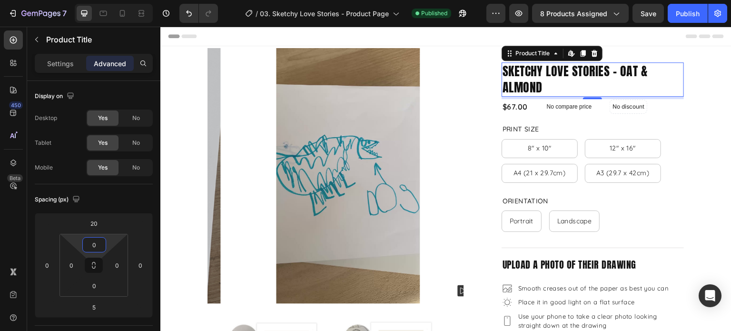
click at [463, 41] on div "Header" at bounding box center [446, 36] width 556 height 19
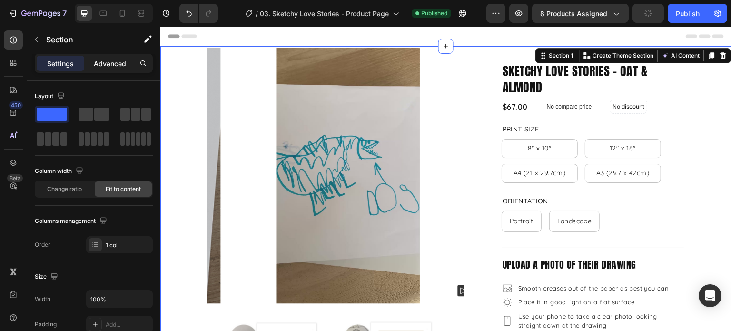
click at [110, 70] on div "Advanced" at bounding box center [110, 63] width 48 height 15
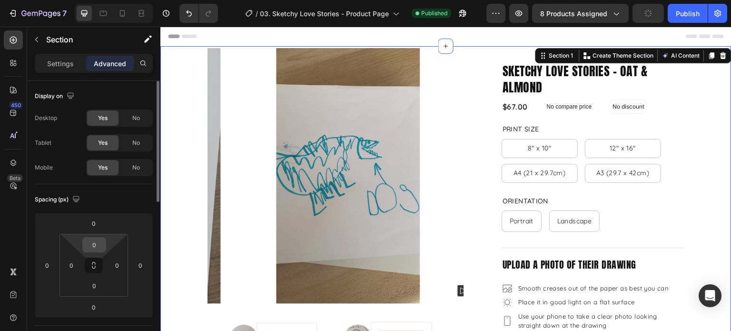
click at [98, 241] on input "0" at bounding box center [94, 244] width 19 height 14
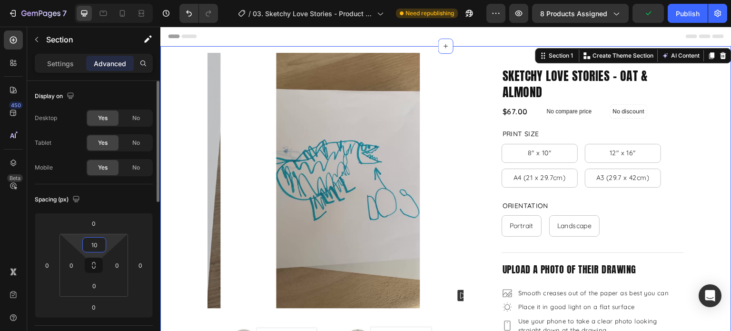
type input "1"
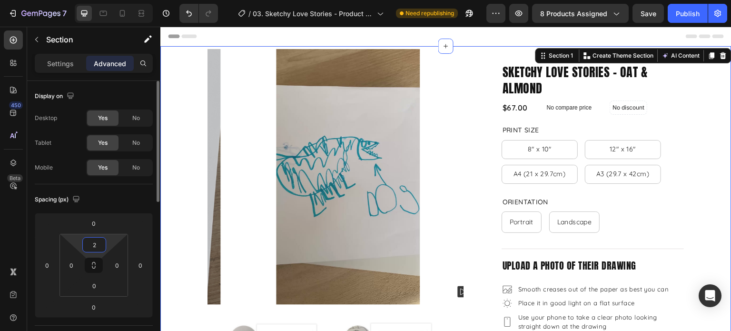
type input "20"
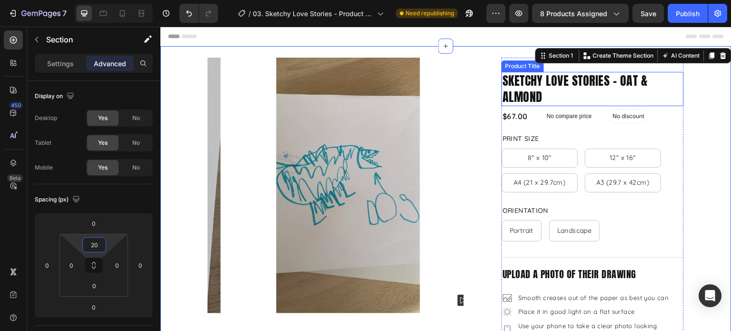
click at [561, 87] on h2 "Sketchy Love Stories - Oat & Almond" at bounding box center [592, 89] width 182 height 34
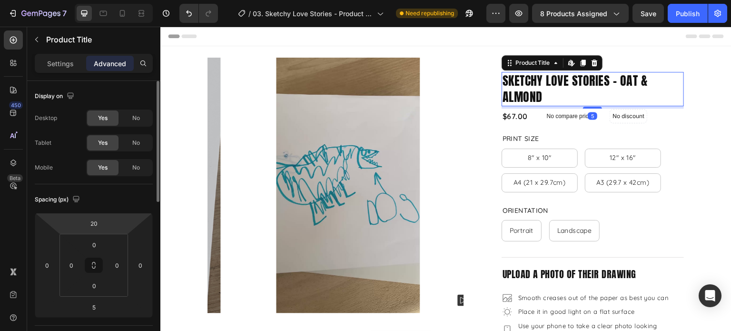
click at [98, 215] on div "20" at bounding box center [94, 222] width 24 height 15
click at [99, 218] on input "20" at bounding box center [93, 223] width 19 height 14
type input "0"
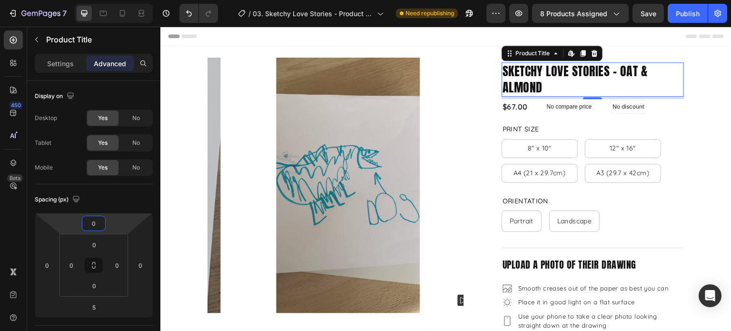
click at [545, 41] on div "Header" at bounding box center [446, 36] width 556 height 19
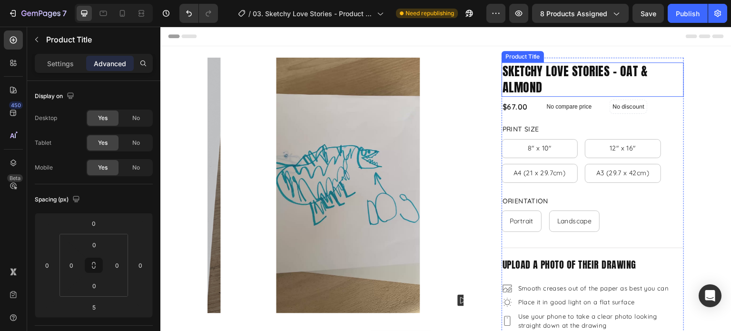
click at [575, 63] on h2 "Sketchy Love Stories - Oat & Almond" at bounding box center [592, 79] width 182 height 34
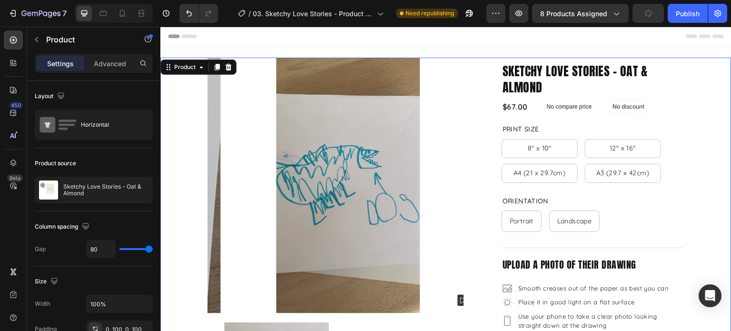
click at [448, 61] on img at bounding box center [348, 185] width 255 height 255
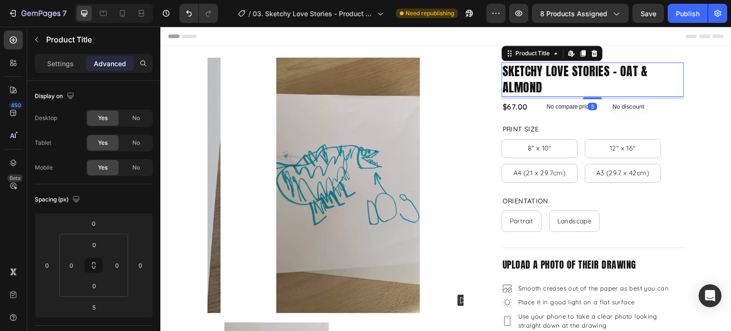
click at [587, 62] on h2 "Sketchy Love Stories - Oat & Almond" at bounding box center [592, 79] width 182 height 34
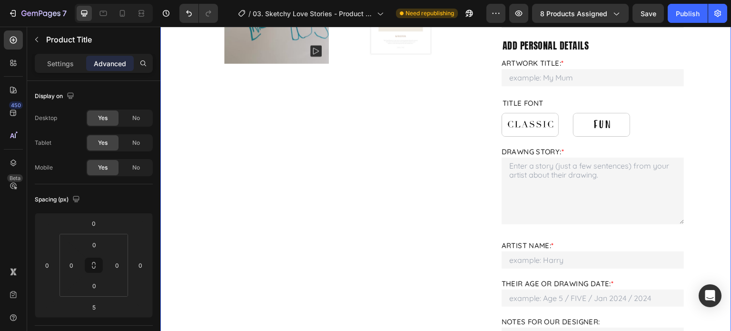
scroll to position [428, 0]
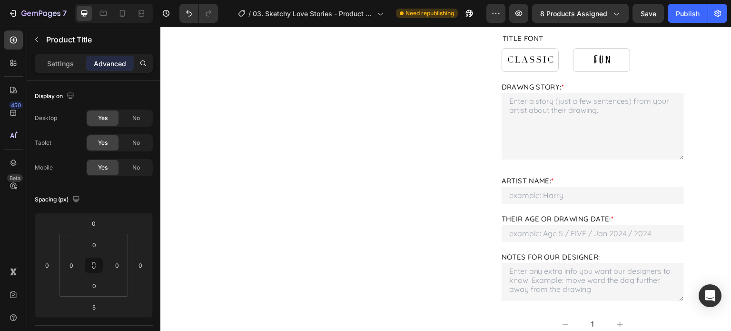
drag, startPoint x: 58, startPoint y: 64, endPoint x: 61, endPoint y: 76, distance: 11.9
click at [57, 64] on p "Settings" at bounding box center [60, 64] width 27 height 10
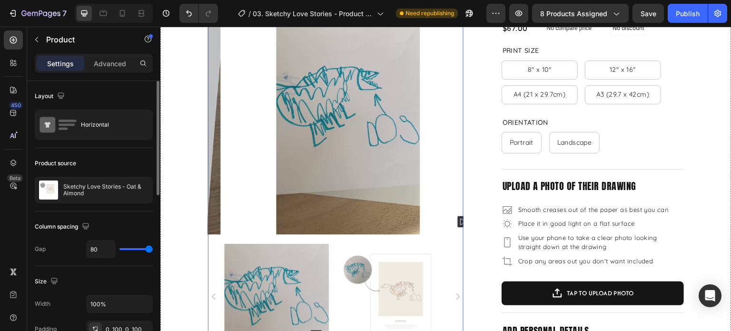
scroll to position [0, 0]
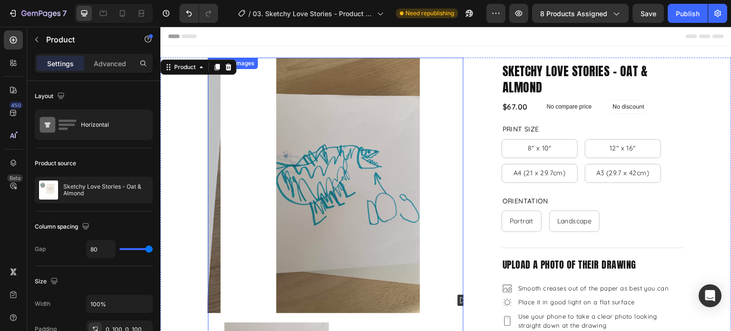
click at [425, 139] on img at bounding box center [348, 185] width 255 height 255
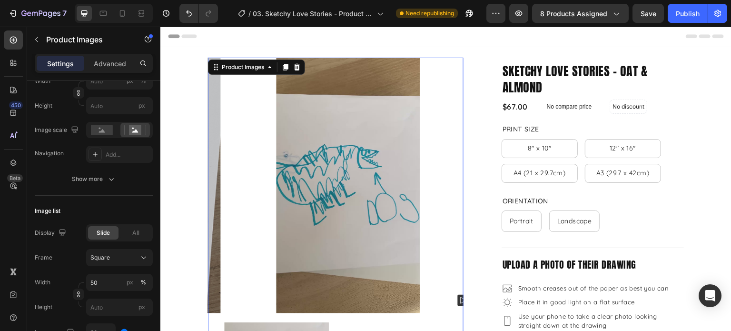
scroll to position [333, 0]
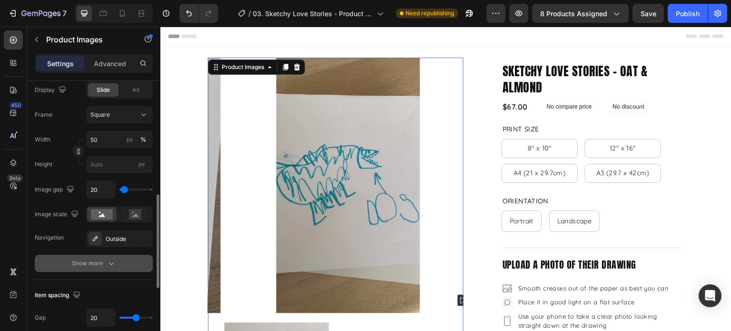
click at [89, 261] on div "Show more" at bounding box center [94, 263] width 44 height 10
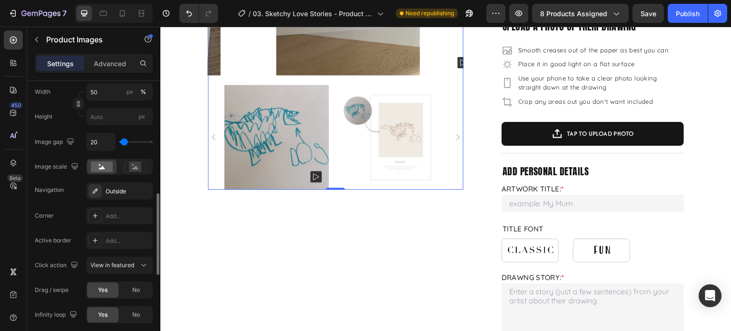
scroll to position [571, 0]
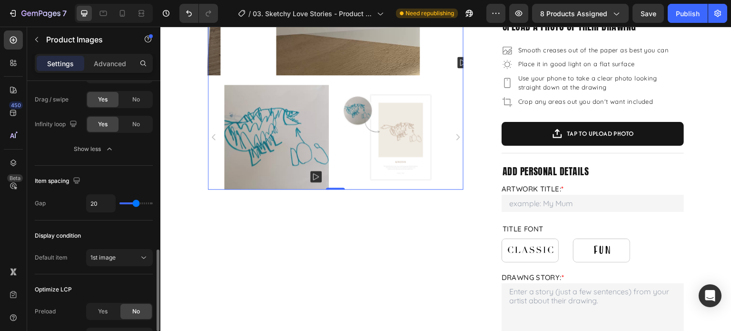
type input "21"
type input "24"
type input "25"
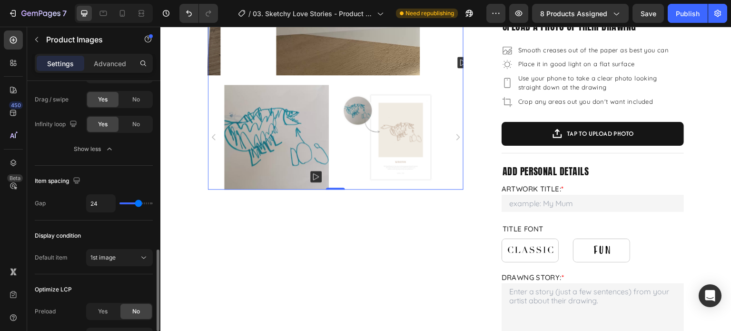
type input "25"
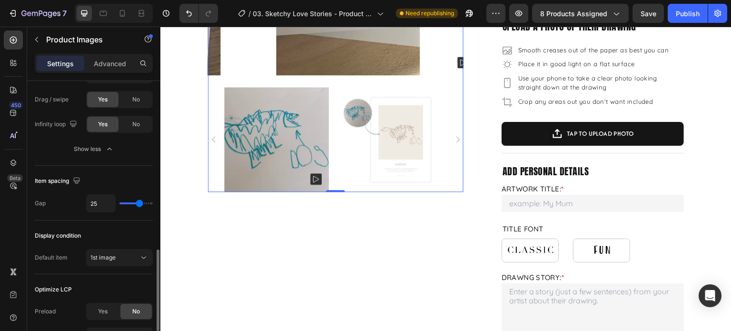
type input "26"
type input "27"
type input "28"
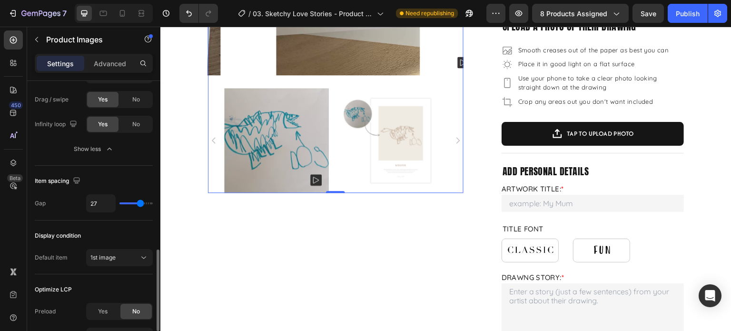
type input "28"
type input "29"
type input "30"
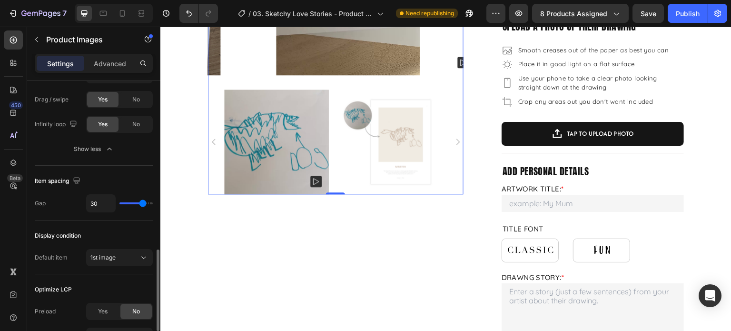
type input "31"
type input "32"
type input "33"
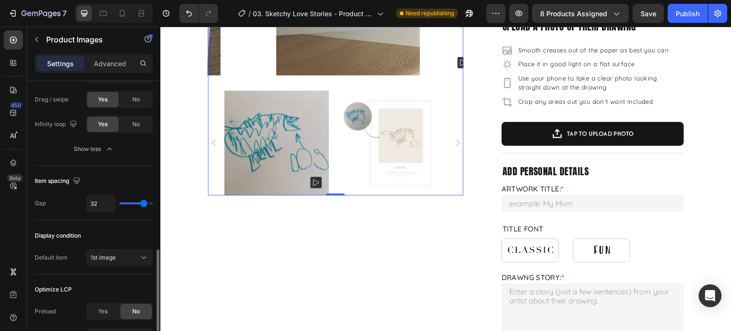
type input "33"
type input "40"
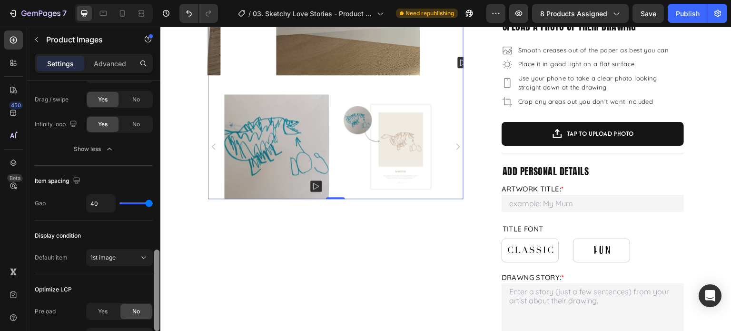
drag, startPoint x: 137, startPoint y: 200, endPoint x: 157, endPoint y: 200, distance: 20.9
type input "40"
click at [153, 202] on input "range" at bounding box center [135, 203] width 33 height 2
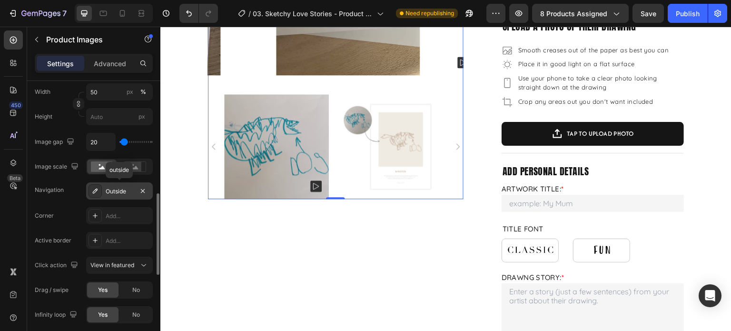
scroll to position [333, 0]
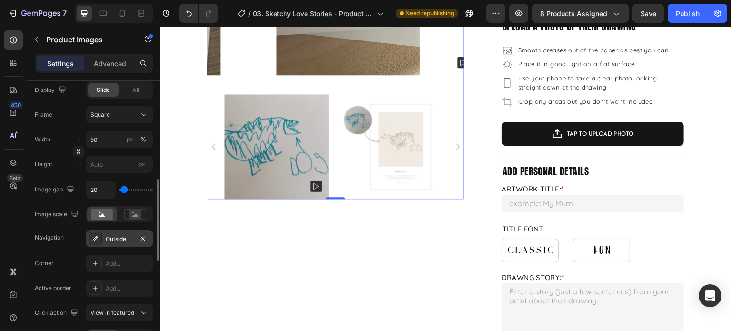
click at [118, 238] on div "Outside" at bounding box center [120, 239] width 28 height 9
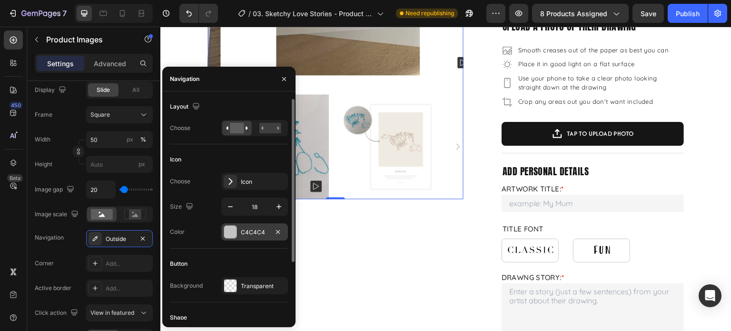
click at [232, 232] on div at bounding box center [230, 231] width 12 height 12
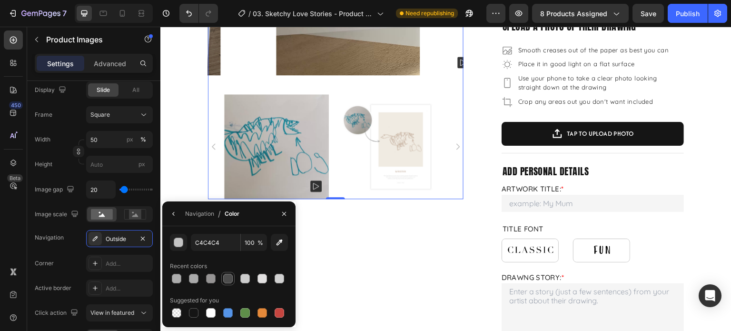
click at [229, 280] on div at bounding box center [228, 279] width 10 height 10
click at [196, 279] on div at bounding box center [194, 279] width 10 height 10
type input "AAAAAA"
click at [284, 211] on icon "button" at bounding box center [284, 214] width 8 height 8
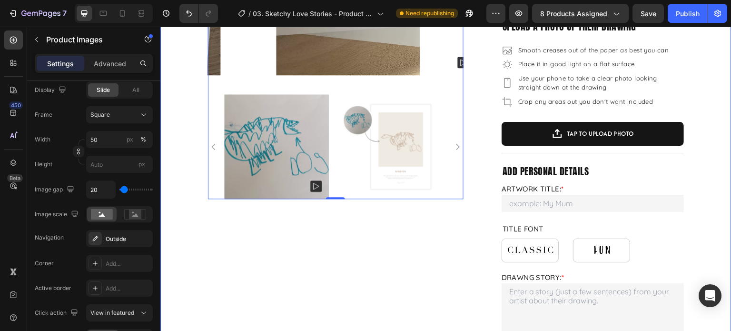
click at [291, 234] on div "Product Images 0 Product Images" at bounding box center [335, 296] width 255 height 952
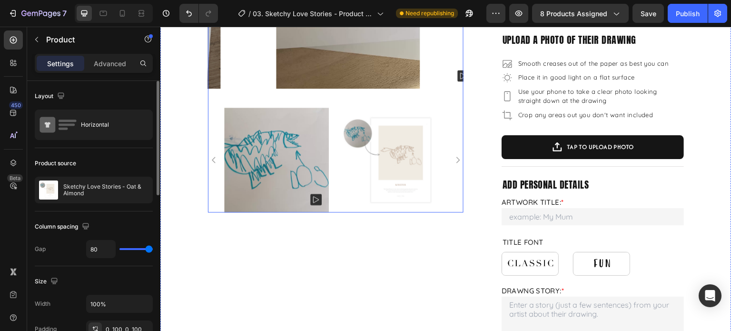
scroll to position [238, 0]
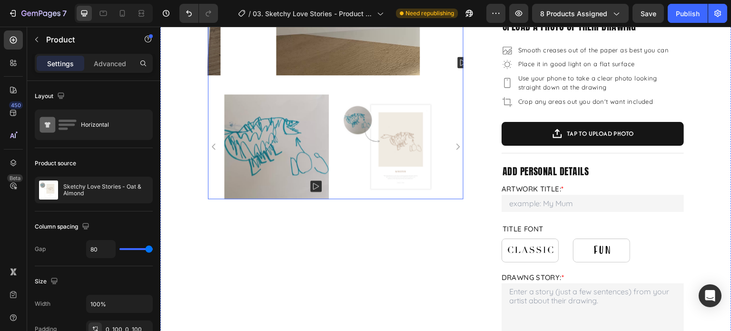
click at [336, 184] on div at bounding box center [335, 146] width 223 height 105
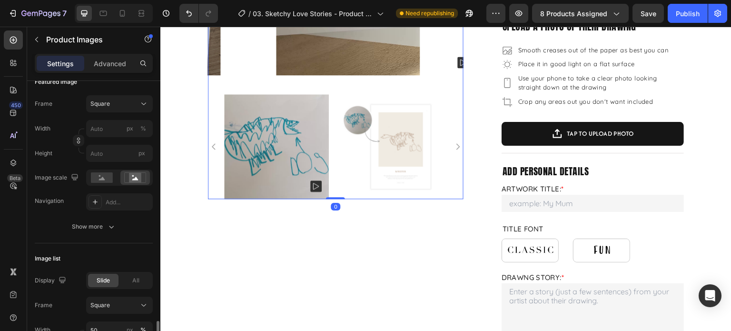
scroll to position [285, 0]
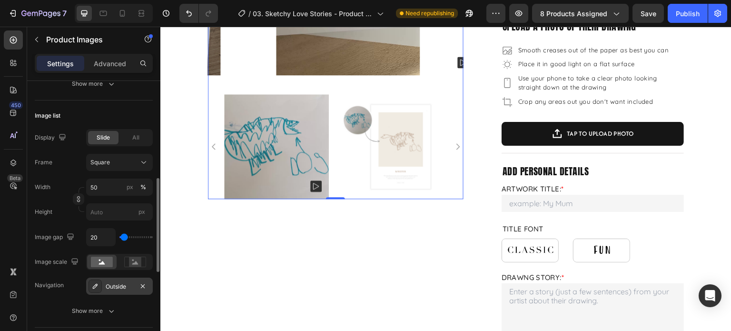
click at [119, 289] on div "Outside" at bounding box center [120, 286] width 28 height 9
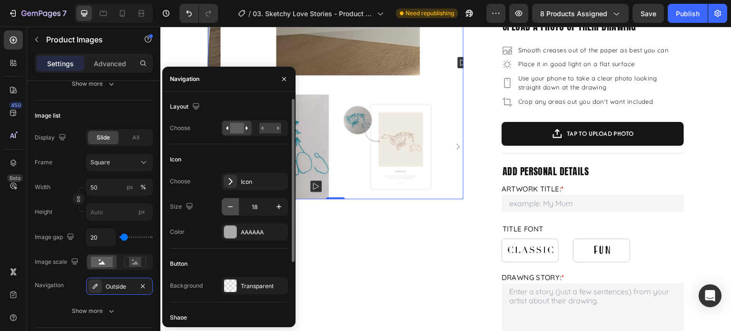
click at [228, 206] on icon "button" at bounding box center [230, 206] width 5 height 1
click at [229, 206] on icon "button" at bounding box center [230, 206] width 5 height 1
type input "16"
click at [249, 220] on div "Choose Icon Size 16 Color AAAAAA" at bounding box center [229, 207] width 118 height 68
click at [226, 234] on div at bounding box center [230, 231] width 12 height 12
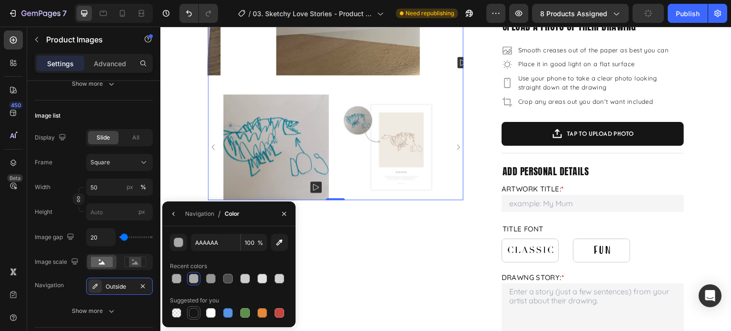
click at [194, 315] on div at bounding box center [194, 313] width 10 height 10
type input "151515"
click at [282, 216] on icon "button" at bounding box center [284, 214] width 8 height 8
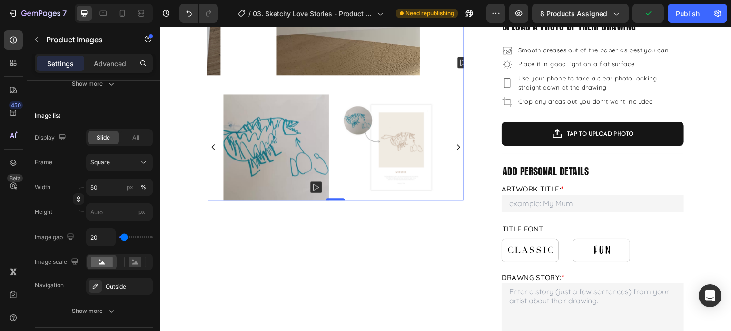
click at [332, 242] on div "Product Images 0 Product Images" at bounding box center [335, 296] width 255 height 952
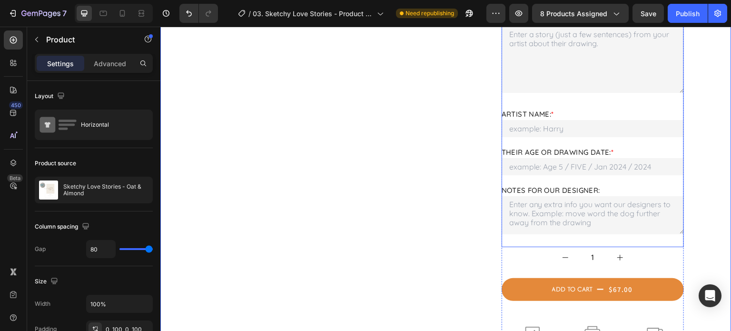
scroll to position [523, 0]
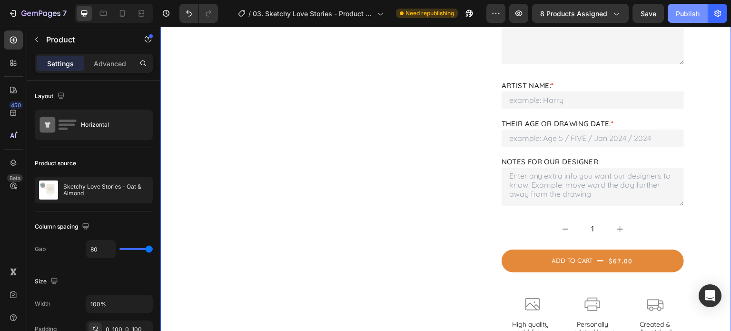
click at [689, 14] on div "Publish" at bounding box center [688, 14] width 24 height 10
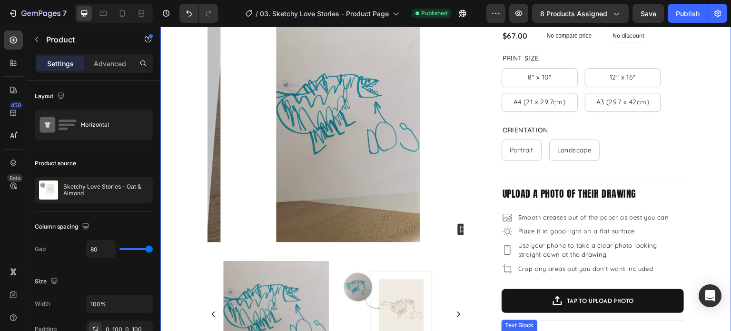
scroll to position [0, 0]
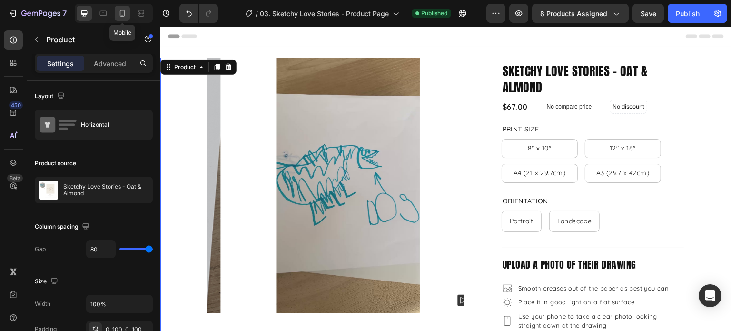
click at [120, 12] on icon at bounding box center [122, 14] width 10 height 10
type input "0"
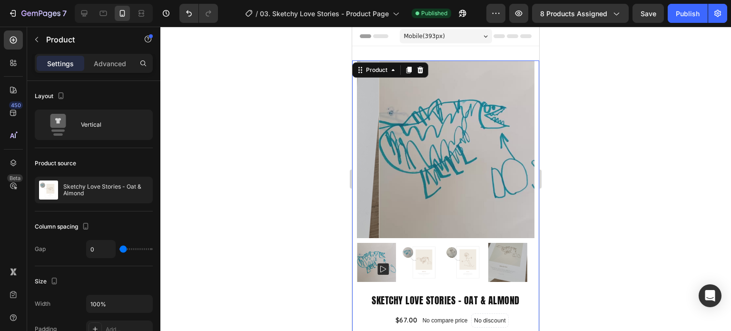
click at [594, 164] on div at bounding box center [445, 179] width 570 height 304
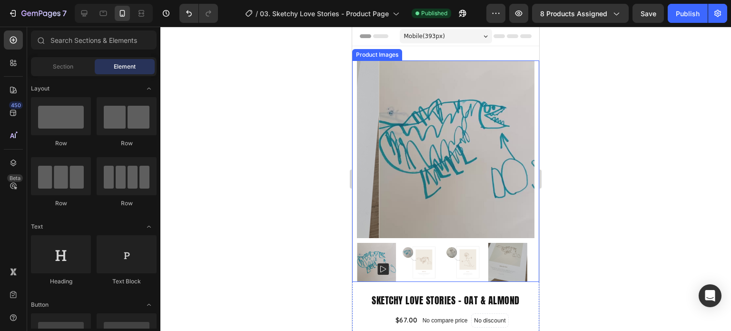
click at [443, 243] on div at bounding box center [445, 262] width 177 height 39
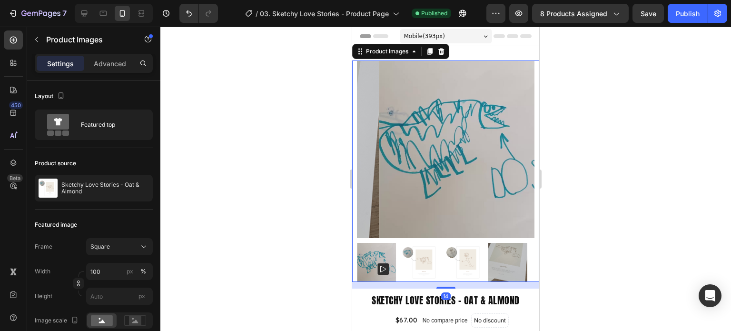
click at [603, 204] on div at bounding box center [445, 179] width 570 height 304
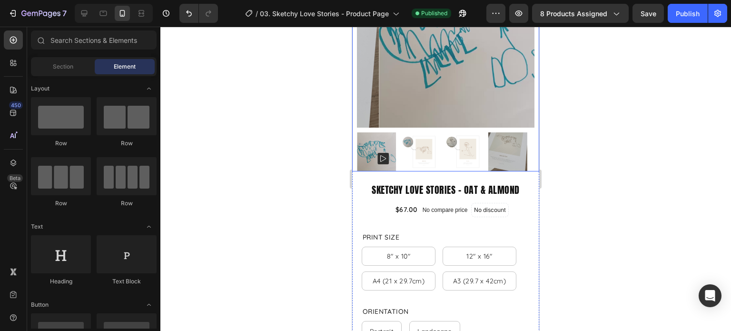
scroll to position [143, 0]
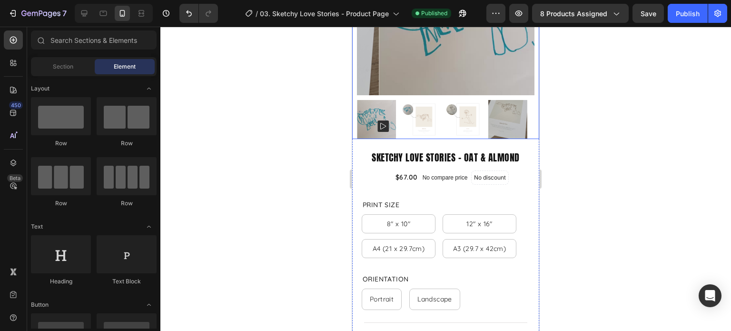
click at [487, 117] on div at bounding box center [445, 119] width 177 height 39
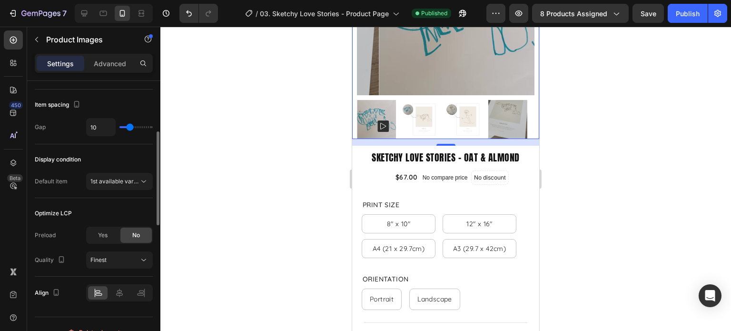
scroll to position [381, 0]
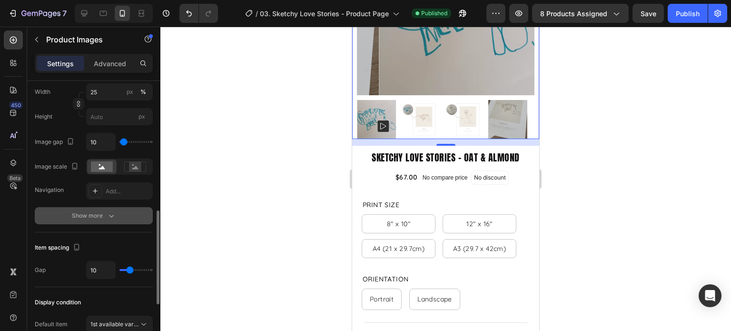
click at [100, 213] on div "Show more" at bounding box center [94, 216] width 44 height 10
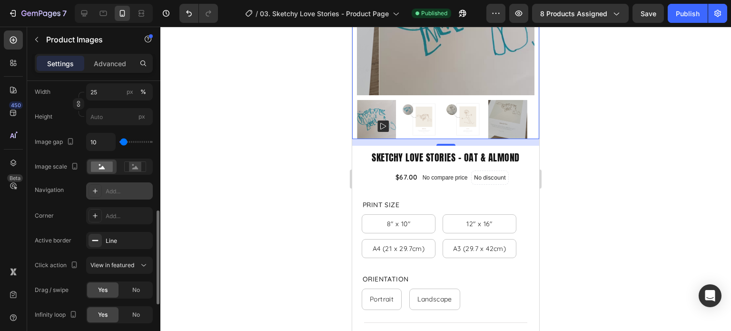
click at [113, 187] on div "Add..." at bounding box center [128, 191] width 45 height 9
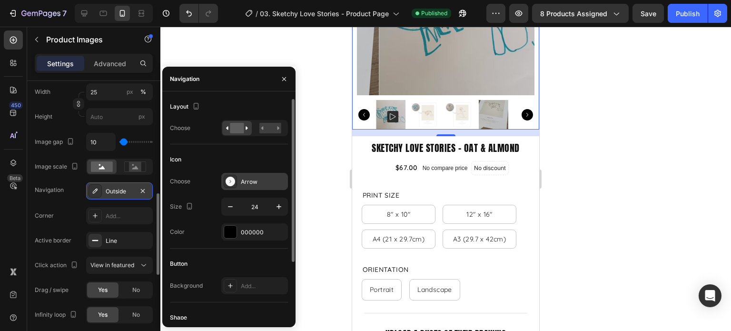
click at [229, 184] on icon at bounding box center [230, 181] width 10 height 10
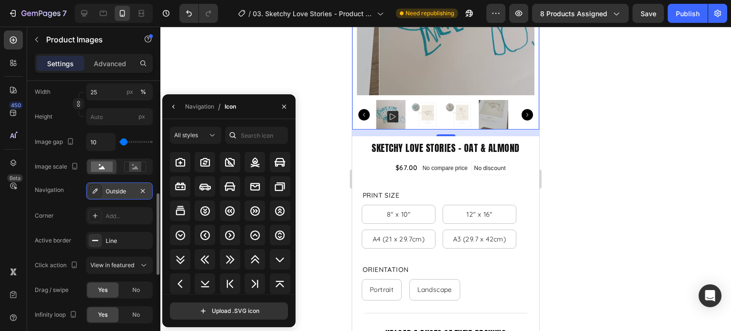
scroll to position [1211, 0]
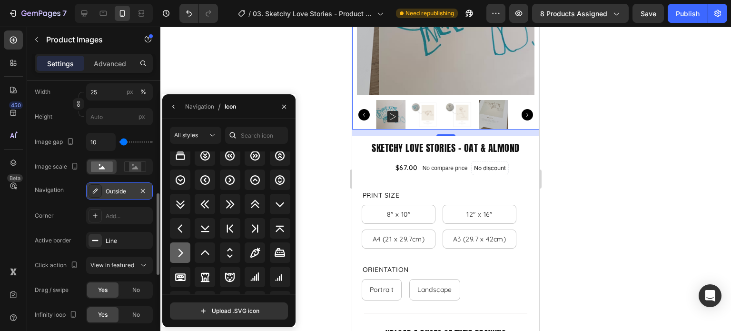
click at [176, 255] on icon at bounding box center [180, 252] width 11 height 11
click at [111, 192] on div "Outside" at bounding box center [120, 191] width 28 height 9
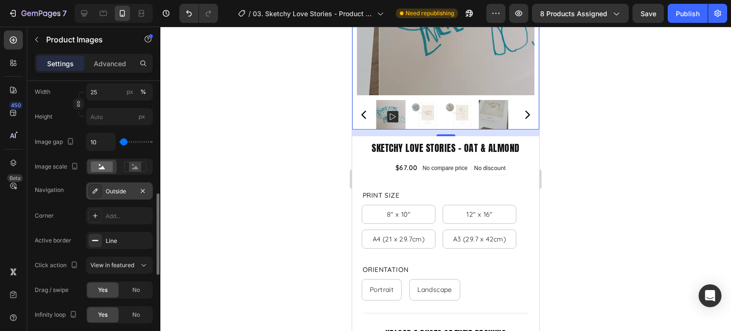
click at [119, 190] on div "Outside" at bounding box center [120, 191] width 28 height 9
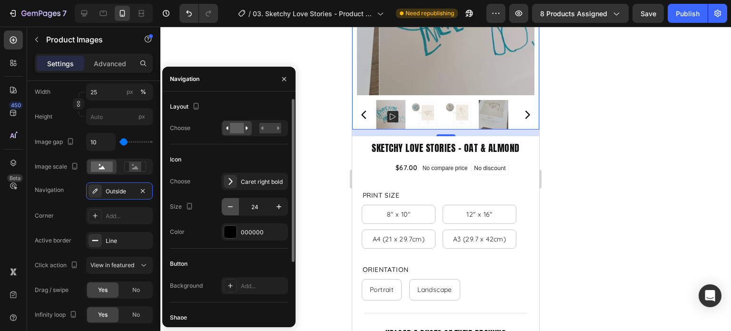
click at [229, 206] on icon "button" at bounding box center [230, 206] width 5 height 1
click at [230, 206] on icon "button" at bounding box center [230, 206] width 5 height 1
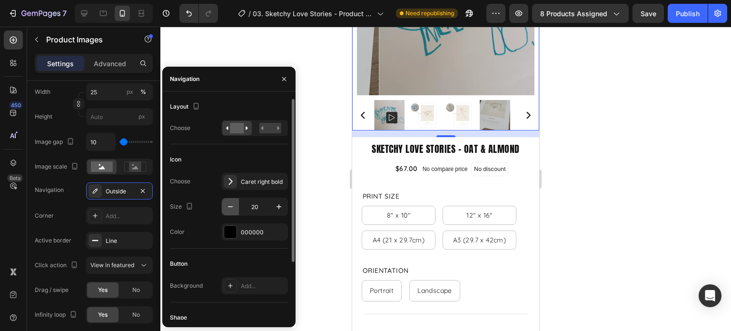
click at [230, 206] on icon "button" at bounding box center [230, 206] width 5 height 1
click at [228, 206] on icon "button" at bounding box center [230, 206] width 5 height 1
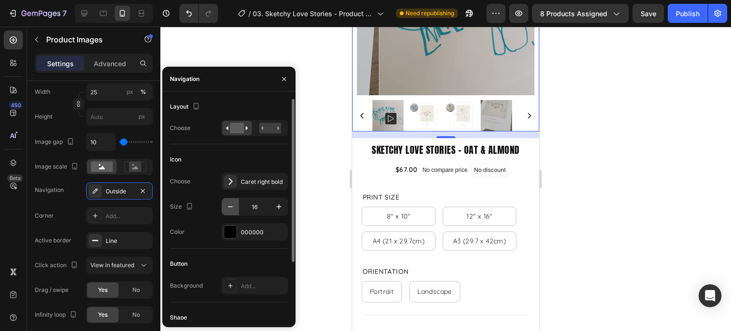
type input "15"
click at [229, 229] on div at bounding box center [230, 231] width 12 height 12
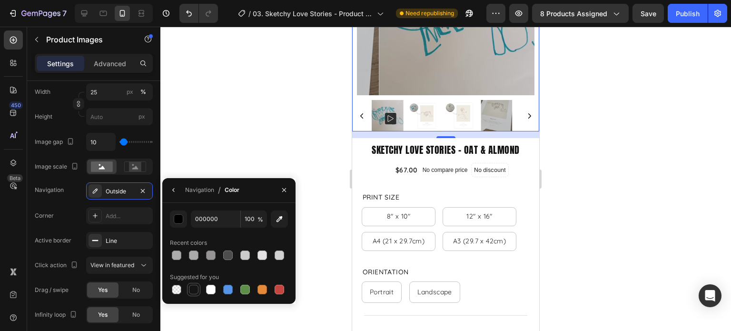
click at [195, 286] on div at bounding box center [194, 289] width 10 height 10
type input "151515"
click at [288, 190] on button "button" at bounding box center [283, 189] width 15 height 15
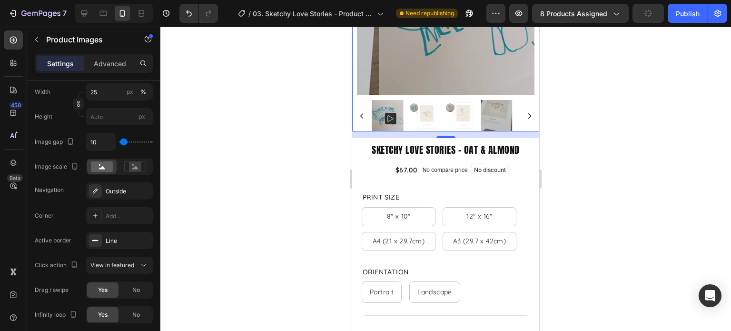
click at [569, 156] on div at bounding box center [445, 179] width 570 height 304
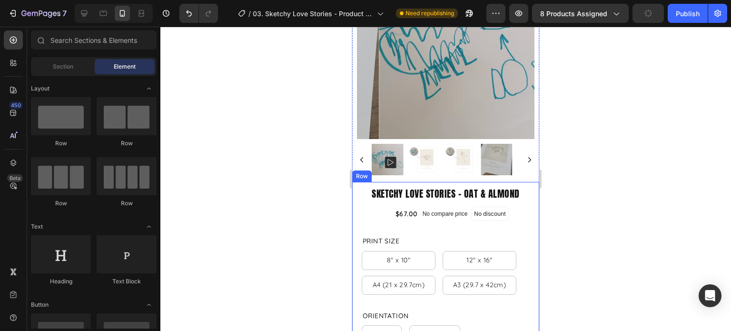
scroll to position [48, 0]
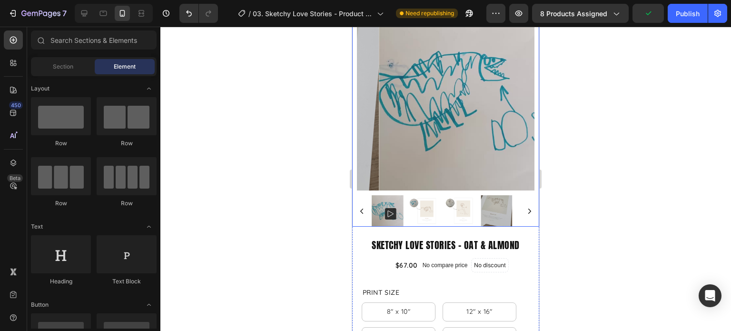
click at [526, 207] on icon "Carousel Next Arrow" at bounding box center [529, 210] width 7 height 7
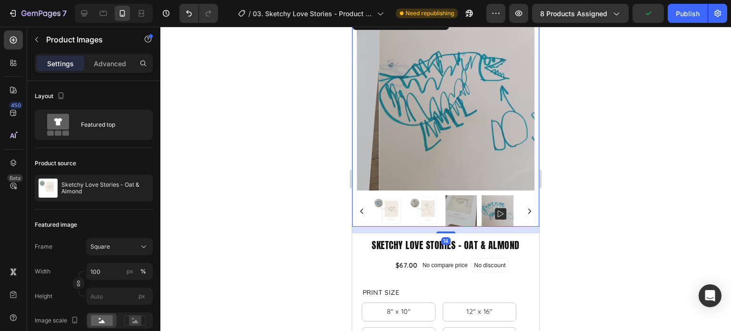
click at [526, 207] on icon "Carousel Next Arrow" at bounding box center [529, 210] width 7 height 7
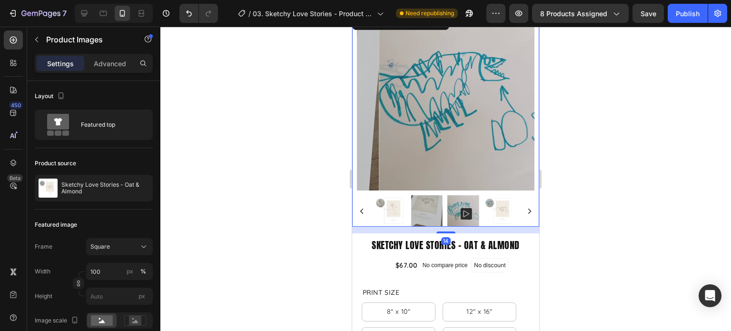
click at [526, 207] on icon "Carousel Next Arrow" at bounding box center [529, 210] width 7 height 7
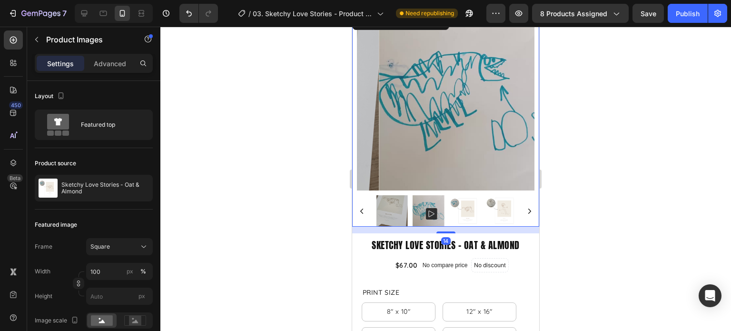
click at [526, 207] on icon "Carousel Next Arrow" at bounding box center [529, 210] width 7 height 7
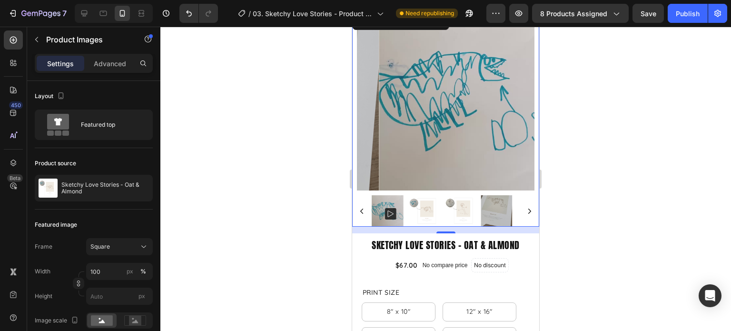
click at [560, 200] on div at bounding box center [445, 179] width 570 height 304
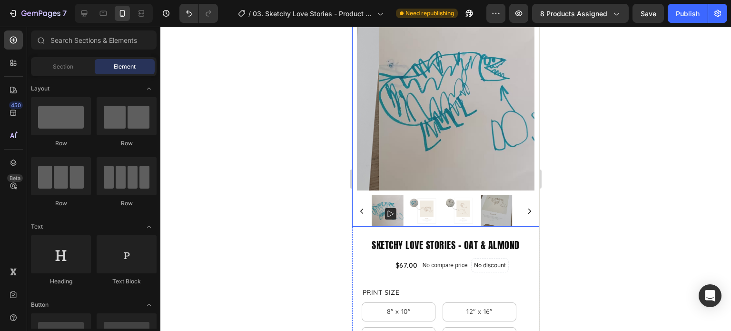
click at [517, 201] on div at bounding box center [445, 210] width 177 height 31
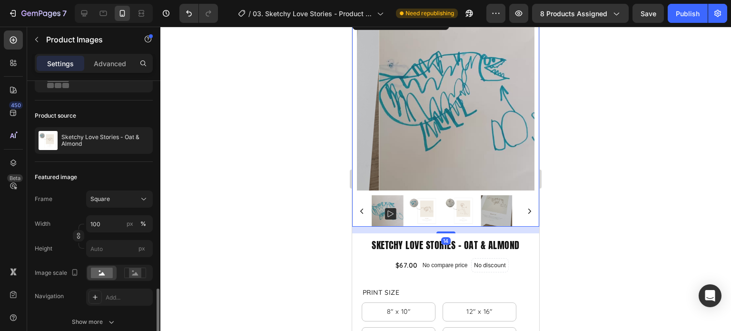
scroll to position [190, 0]
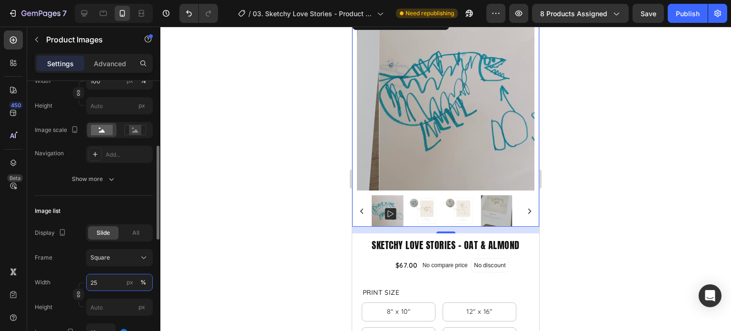
click at [102, 281] on input "25" at bounding box center [119, 282] width 67 height 17
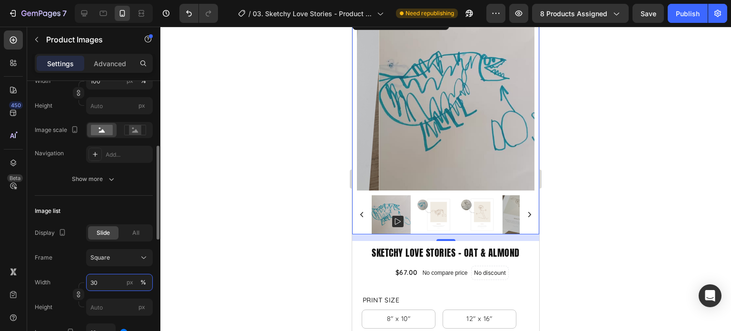
type input "3"
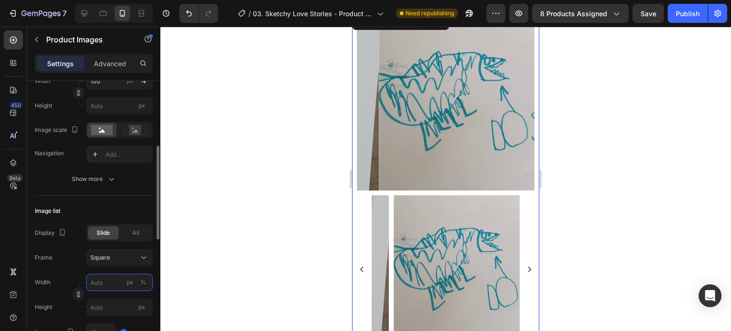
type input "2"
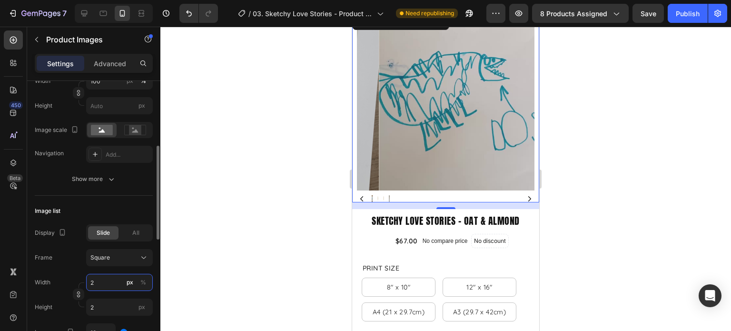
type input "20"
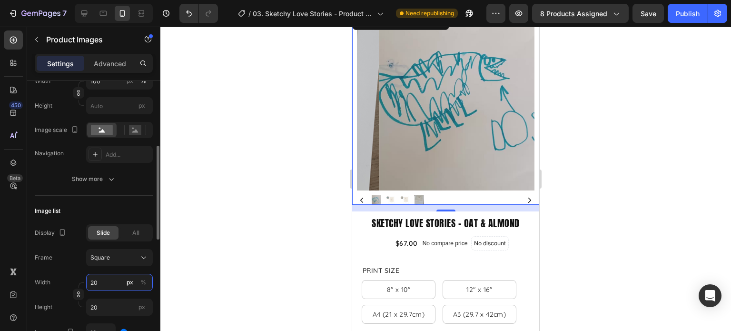
type input "2"
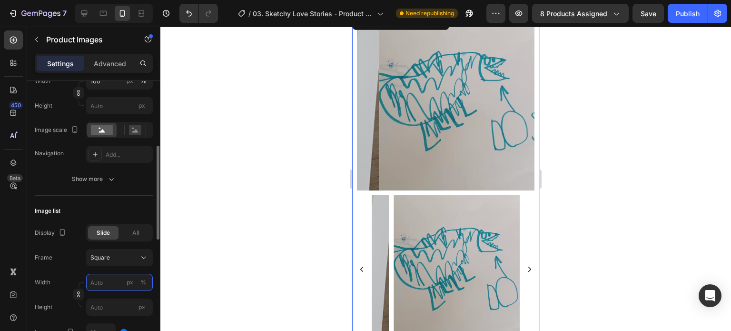
type input "3"
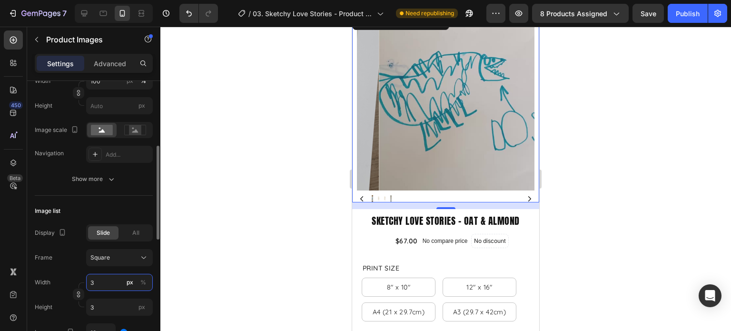
type input "30"
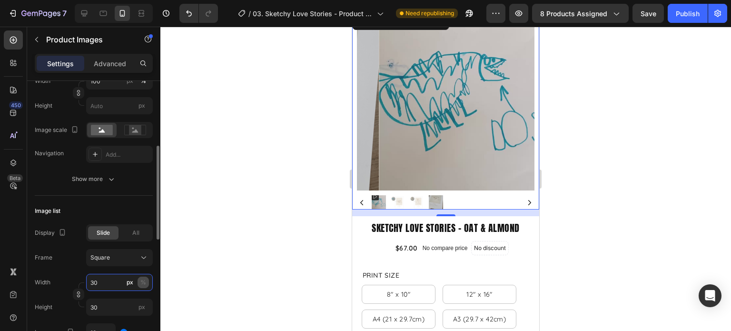
type input "30"
click at [147, 279] on button "%" at bounding box center [142, 281] width 11 height 11
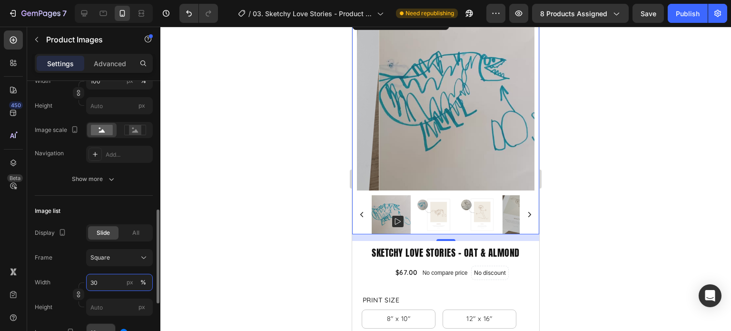
scroll to position [238, 0]
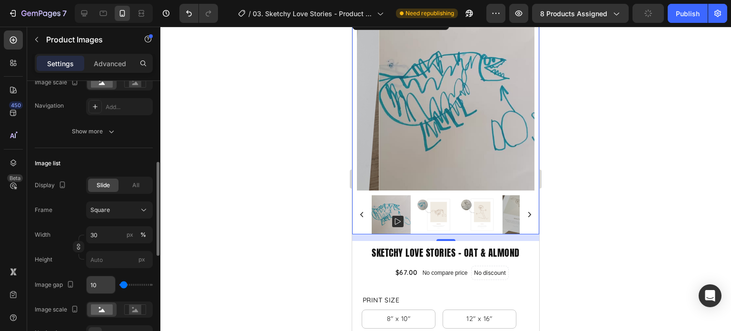
click at [101, 289] on input "10" at bounding box center [101, 284] width 29 height 17
type input "2"
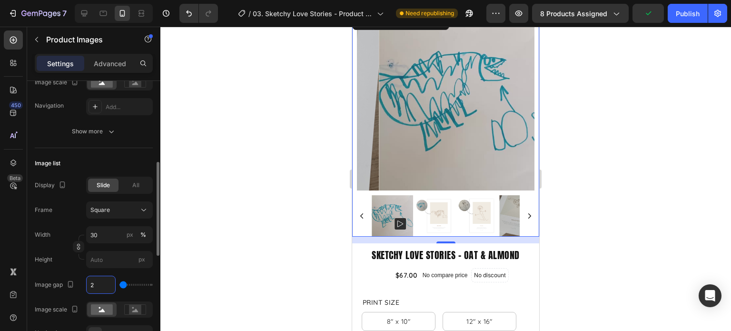
type input "20"
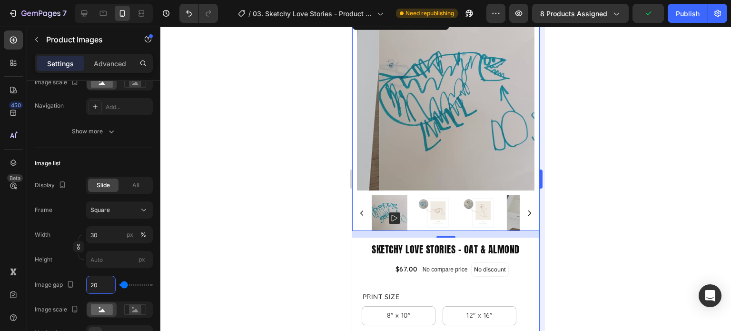
click at [568, 244] on div at bounding box center [445, 179] width 570 height 304
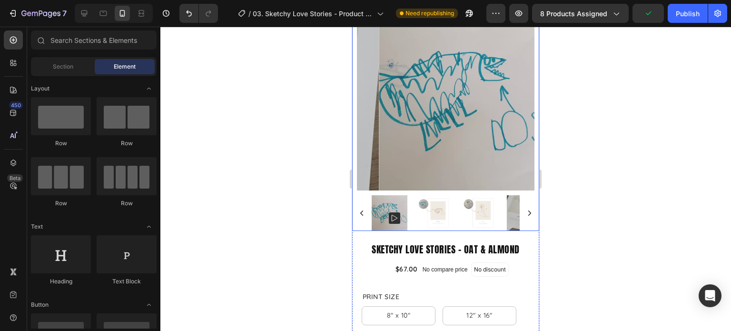
click at [521, 209] on div at bounding box center [445, 213] width 177 height 36
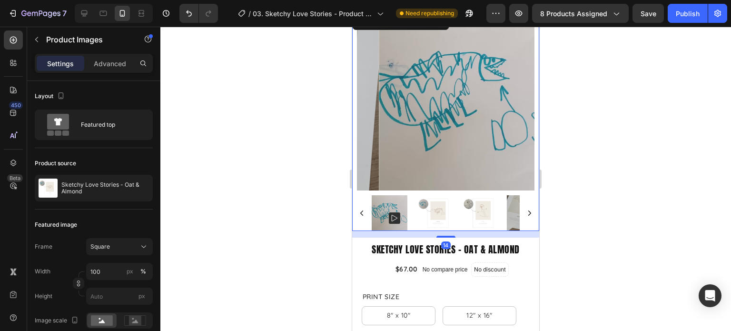
click at [526, 209] on icon "Carousel Next Arrow" at bounding box center [529, 212] width 7 height 7
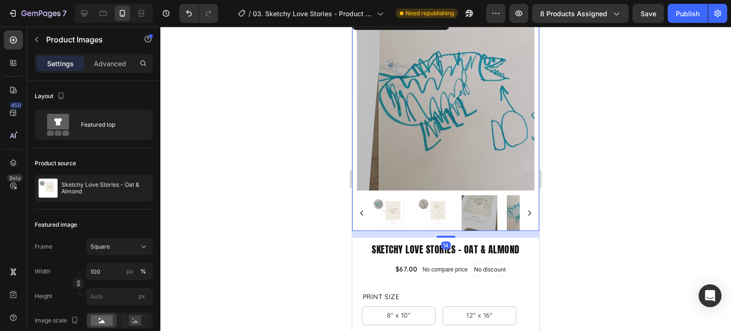
click at [526, 209] on icon "Carousel Next Arrow" at bounding box center [529, 212] width 7 height 7
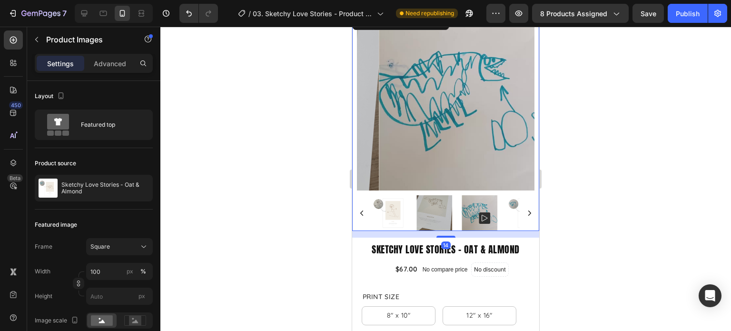
click at [526, 209] on icon "Carousel Next Arrow" at bounding box center [529, 212] width 7 height 7
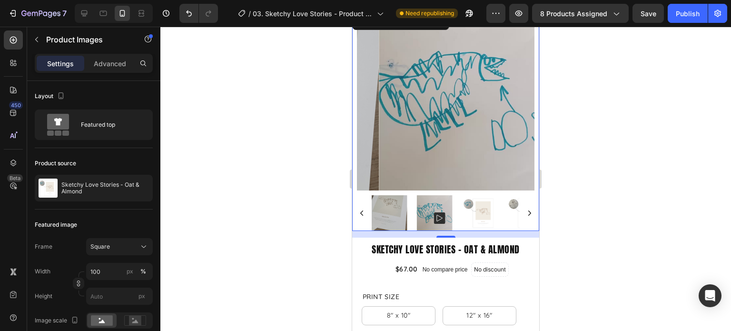
click at [526, 209] on icon "Carousel Next Arrow" at bounding box center [529, 212] width 7 height 7
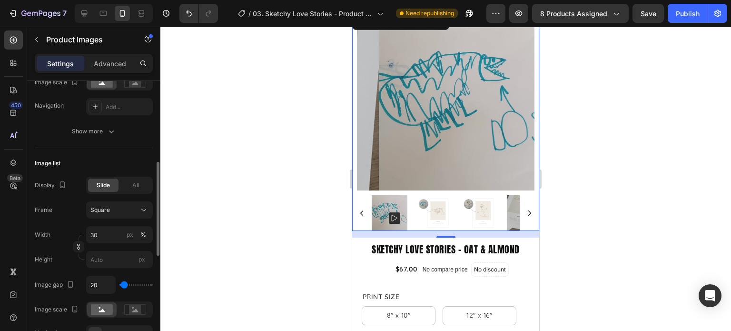
scroll to position [285, 0]
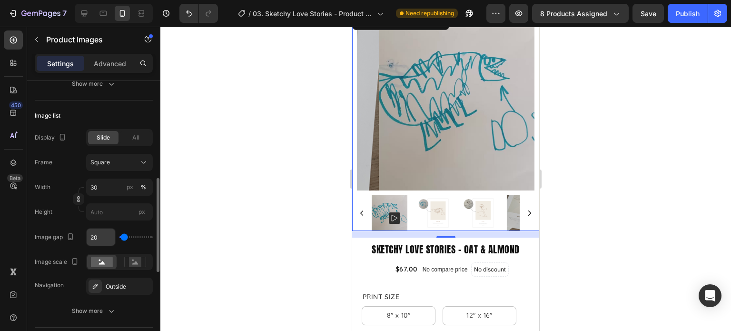
click at [99, 236] on input "20" at bounding box center [101, 236] width 29 height 17
type input "1"
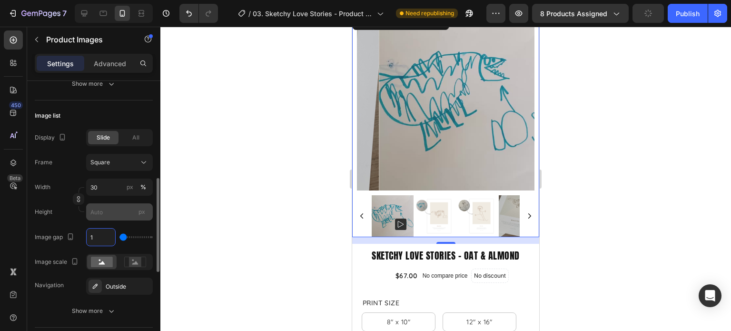
type input "15"
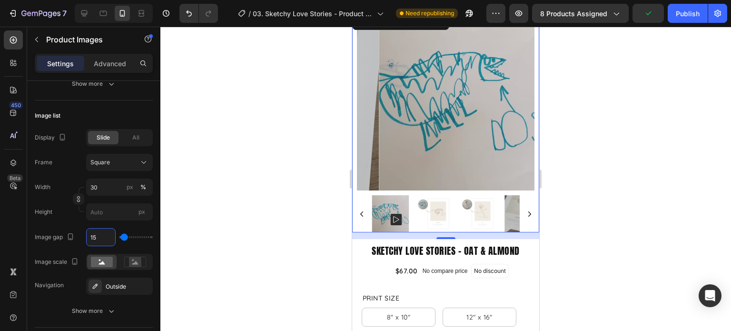
type input "15"
click at [526, 210] on icon "Carousel Next Arrow" at bounding box center [529, 213] width 7 height 7
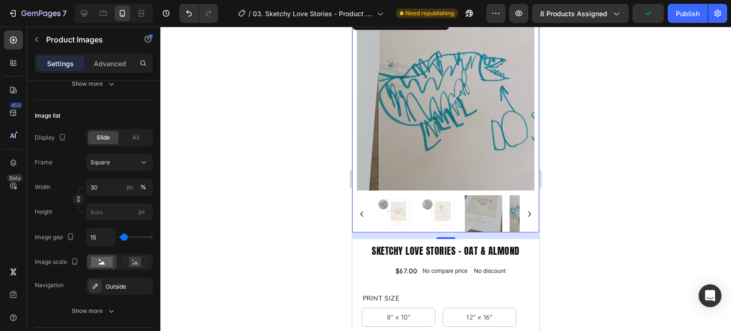
click at [526, 210] on icon "Carousel Next Arrow" at bounding box center [529, 213] width 7 height 7
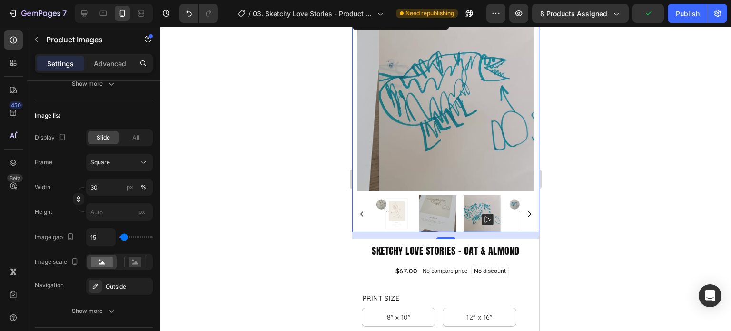
click at [526, 210] on icon "Carousel Next Arrow" at bounding box center [529, 213] width 7 height 7
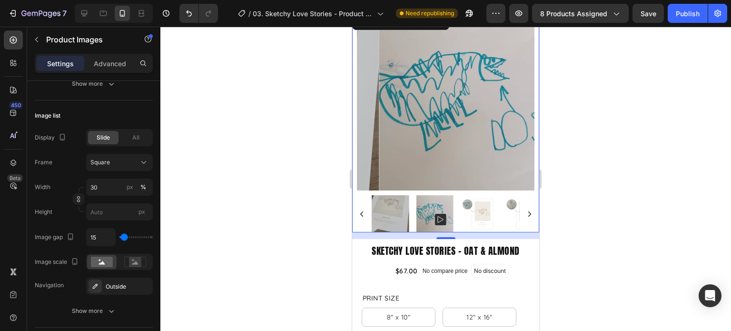
click at [526, 210] on icon "Carousel Next Arrow" at bounding box center [529, 213] width 7 height 7
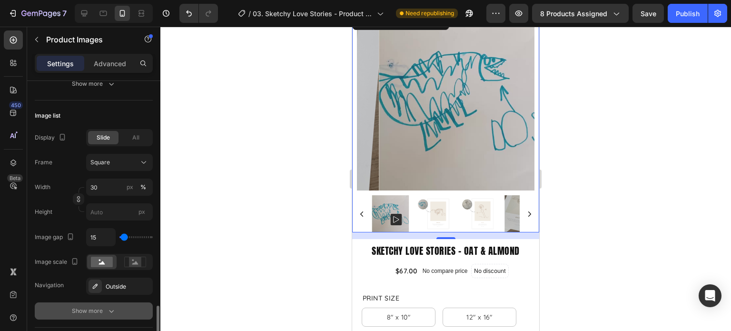
scroll to position [381, 0]
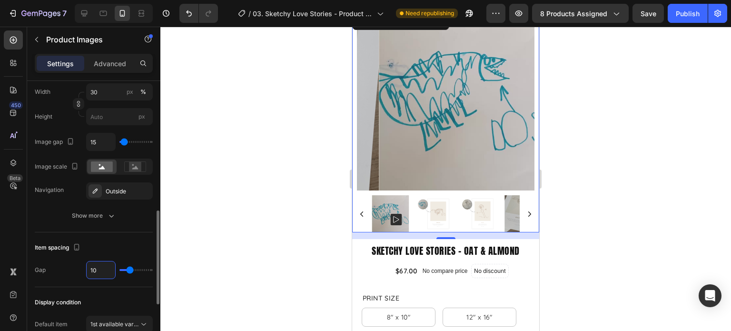
type input "1"
type input "15"
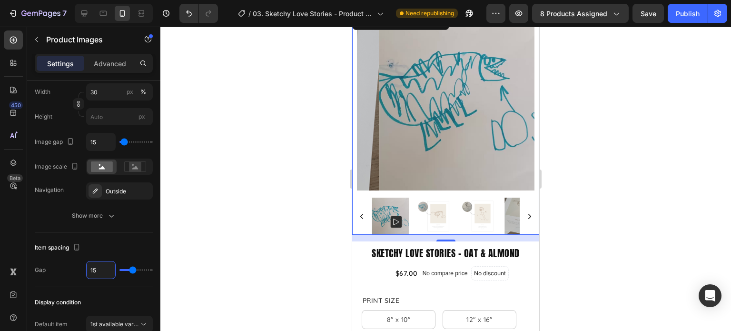
type input "15"
click at [526, 213] on icon "Carousel Next Arrow" at bounding box center [529, 216] width 7 height 7
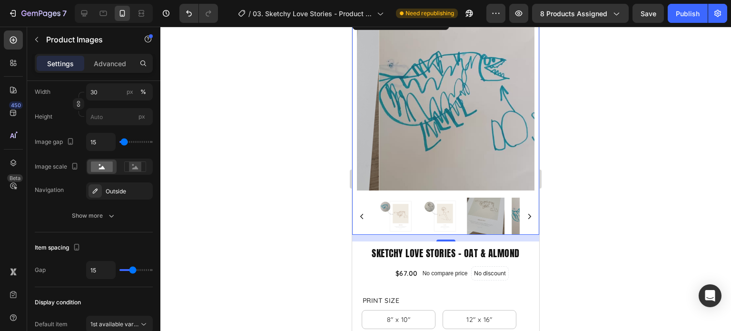
click at [526, 213] on icon "Carousel Next Arrow" at bounding box center [529, 216] width 7 height 7
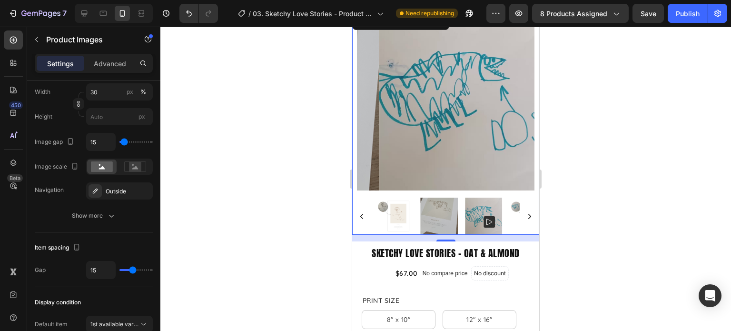
click at [526, 213] on icon "Carousel Next Arrow" at bounding box center [529, 216] width 7 height 7
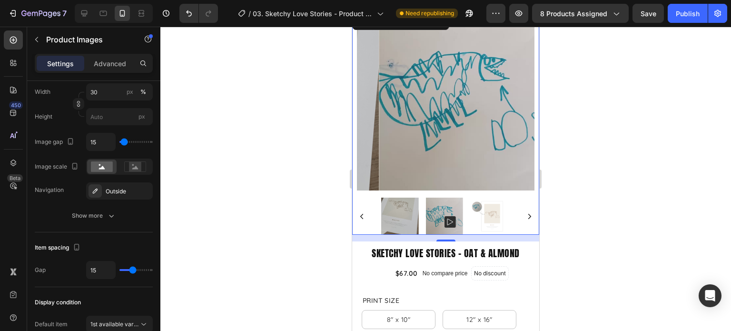
click at [526, 213] on icon "Carousel Next Arrow" at bounding box center [529, 216] width 7 height 7
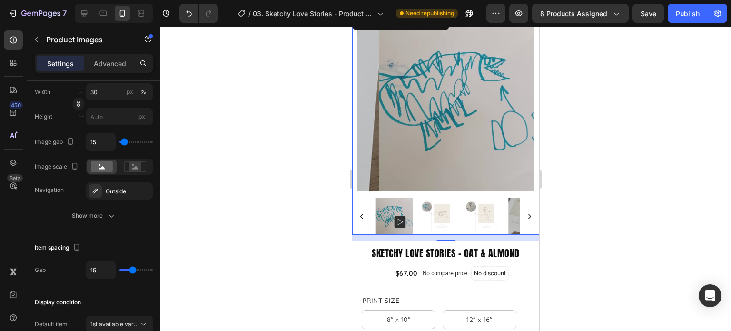
click at [613, 206] on div at bounding box center [445, 179] width 570 height 304
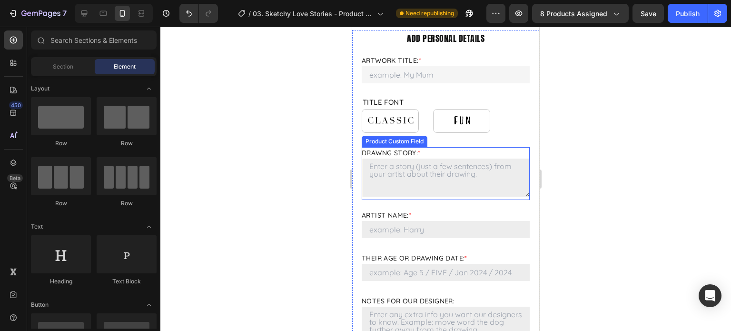
scroll to position [571, 0]
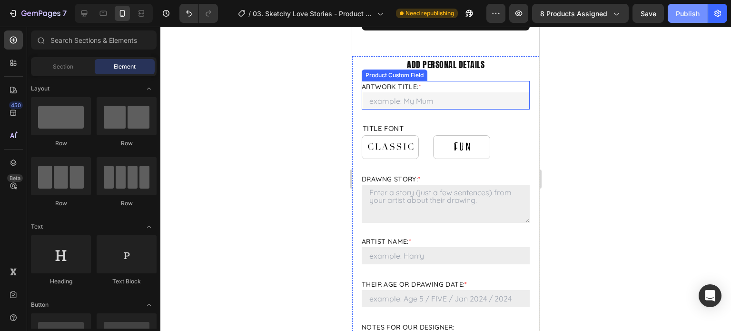
click at [697, 17] on div "Publish" at bounding box center [688, 14] width 24 height 10
